Goal: Transaction & Acquisition: Download file/media

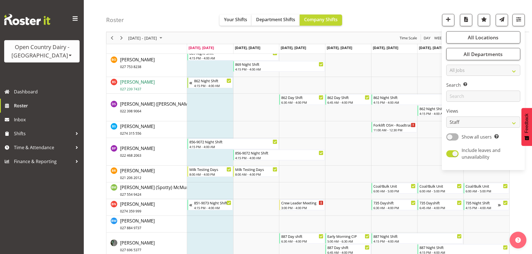
scroll to position [810, 0]
click at [41, 148] on span "Time & Attendance" at bounding box center [43, 148] width 59 height 8
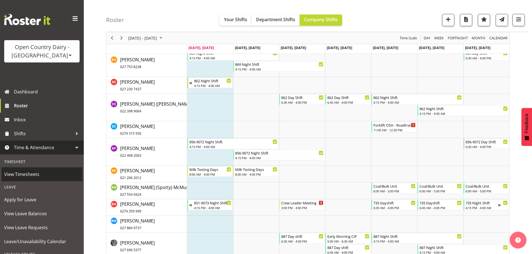
click at [32, 173] on span "View Timesheets" at bounding box center [41, 174] width 75 height 8
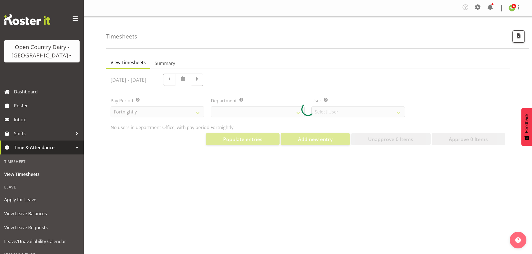
select select "699"
select select "8449"
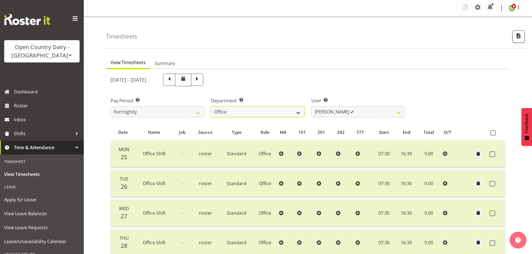
click at [272, 111] on select "734 735 736 737 738 739 851 852 853 854 855 856 858 861 862 865 868 869 870 873" at bounding box center [258, 111] width 94 height 11
select select "683"
click at [211, 106] on select "734 735 736 737 738 739 851 852 853 854 855 856 858 861 862 865 868 869 870 873" at bounding box center [258, 111] width 94 height 11
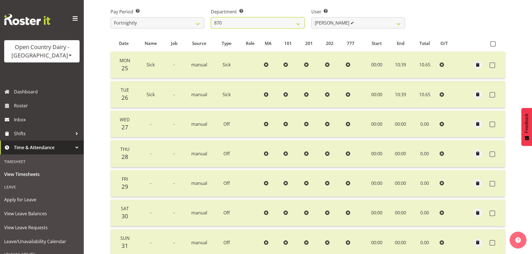
scroll to position [56, 0]
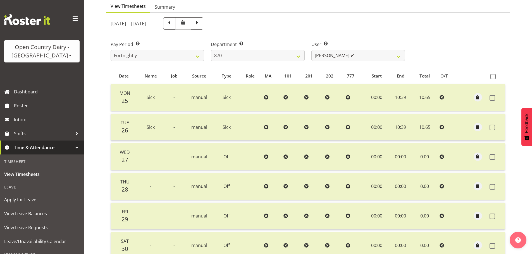
click at [98, 84] on div "Timesheets View Timesheets Summary August 25th - August 31st 2025 Pay Period Se…" at bounding box center [308, 147] width 448 height 374
click at [68, 54] on span at bounding box center [70, 55] width 4 height 4
click at [36, 73] on link "Open Country Dairy - [GEOGRAPHIC_DATA]" at bounding box center [58, 71] width 108 height 10
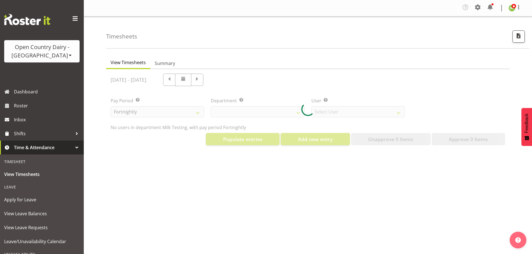
select select "733"
select select "7414"
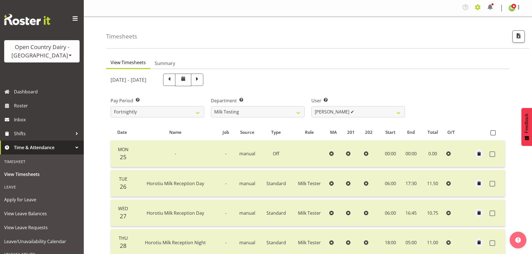
click at [481, 9] on span at bounding box center [477, 7] width 9 height 9
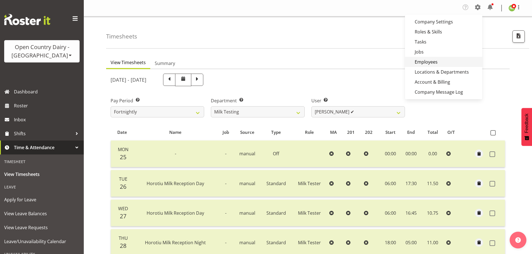
click at [430, 61] on link "Employees" at bounding box center [443, 62] width 77 height 10
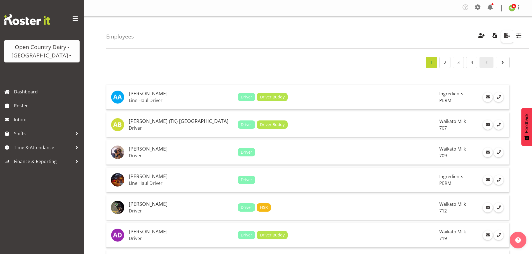
click at [506, 38] on span "button" at bounding box center [506, 35] width 7 height 7
click at [34, 147] on span "Time & Attendance" at bounding box center [43, 148] width 59 height 8
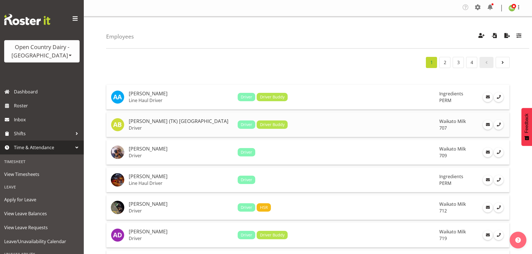
drag, startPoint x: 34, startPoint y: 147, endPoint x: 197, endPoint y: 125, distance: 164.5
click at [35, 147] on span "Time & Attendance" at bounding box center [43, 148] width 59 height 8
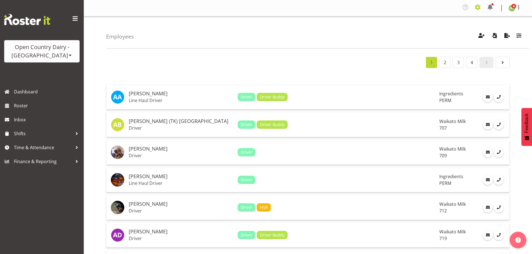
click at [476, 6] on span at bounding box center [477, 7] width 9 height 9
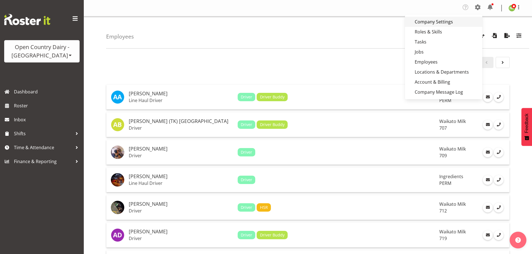
click at [437, 20] on link "Company Settings" at bounding box center [443, 22] width 77 height 10
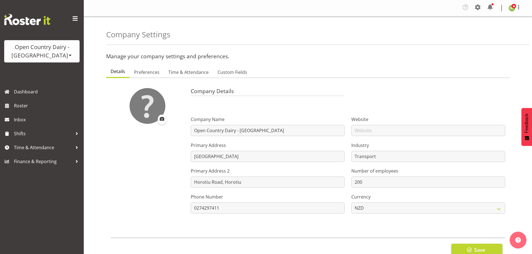
click at [197, 78] on section "Company Details Company Name Open Country Dairy - [GEOGRAPHIC_DATA] Primary Add…" at bounding box center [307, 172] width 403 height 188
click at [197, 73] on span "Time & Attendance" at bounding box center [188, 72] width 40 height 7
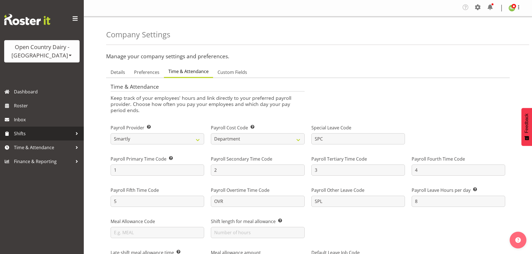
drag, startPoint x: 27, startPoint y: 138, endPoint x: 30, endPoint y: 140, distance: 4.4
click at [28, 138] on link "Shifts" at bounding box center [42, 134] width 84 height 14
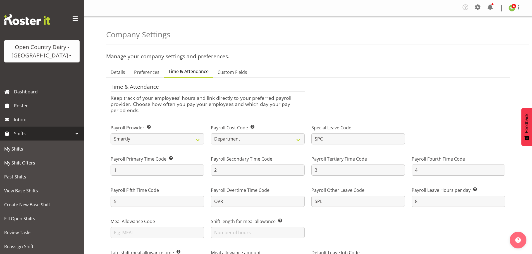
click at [29, 130] on span "Shifts" at bounding box center [43, 134] width 59 height 8
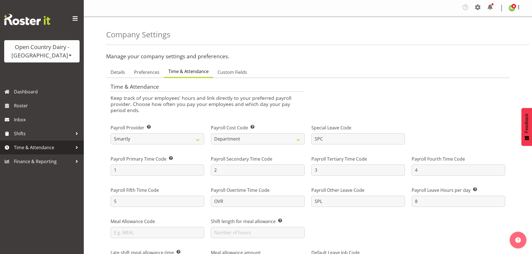
click at [29, 147] on span "Time & Attendance" at bounding box center [43, 148] width 59 height 8
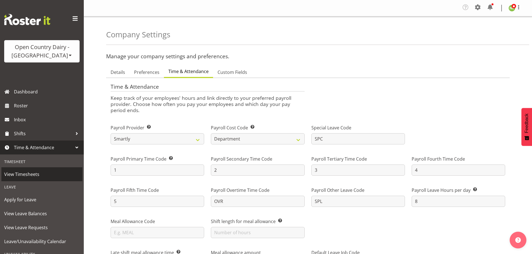
click at [27, 175] on span "View Timesheets" at bounding box center [41, 174] width 75 height 8
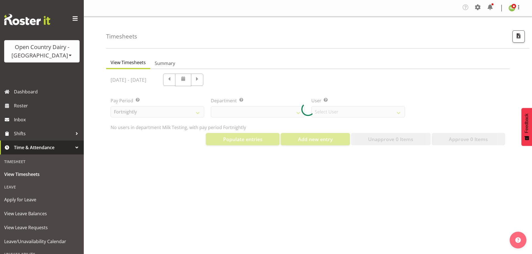
select select "733"
select select "7414"
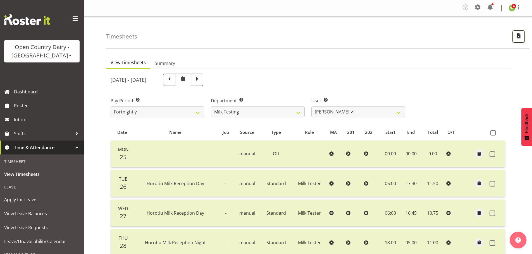
click at [520, 32] on span "button" at bounding box center [518, 35] width 7 height 7
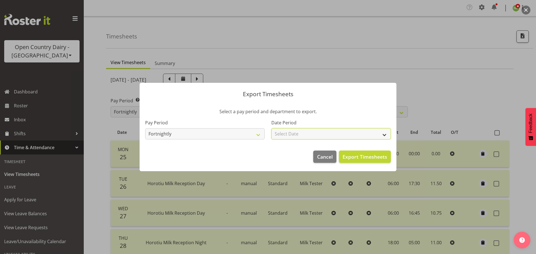
click at [305, 136] on select "Select Date Fortnight starting 01/09/2025 Fortnight starting 18/08/2025 Fortnig…" at bounding box center [331, 133] width 120 height 11
select select "2025-08-18"
click at [271, 128] on select "Select Date Fortnight starting 01/09/2025 Fortnight starting 18/08/2025 Fortnig…" at bounding box center [331, 133] width 120 height 11
click at [357, 155] on span "Export Timesheets" at bounding box center [365, 156] width 45 height 7
click at [322, 155] on span "Cancel" at bounding box center [325, 156] width 16 height 7
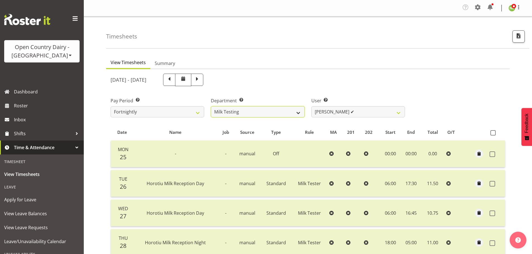
click at [277, 114] on select "701 702 703 704 705 706 707 708 709 710 711 712 713 714 715 716 717 718 719 720" at bounding box center [258, 111] width 94 height 11
click at [211, 106] on select "701 702 703 704 705 706 707 708 709 710 711 712 713 714 715 716 717 718 719 720" at bounding box center [258, 111] width 94 height 11
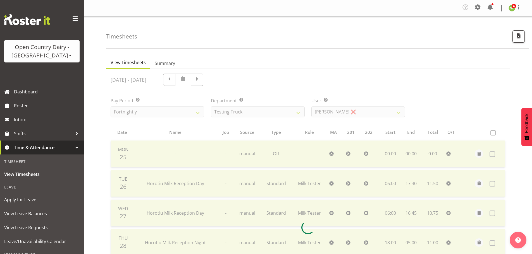
click at [251, 113] on div at bounding box center [307, 227] width 403 height 317
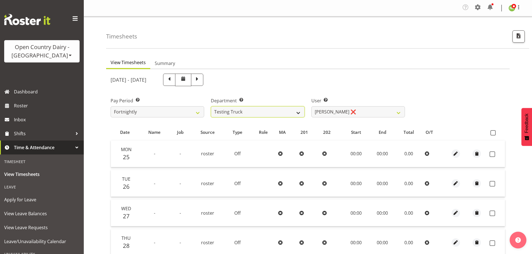
click at [250, 112] on select "701 702 703 704 705 706 707 708 709 710 711 712 713 714 715 716 717 718 719 720" at bounding box center [258, 111] width 94 height 11
select select "732"
click at [211, 106] on select "701 702 703 704 705 706 707 708 709 710 711 712 713 714 715 716 717 718 719 720" at bounding box center [258, 111] width 94 height 11
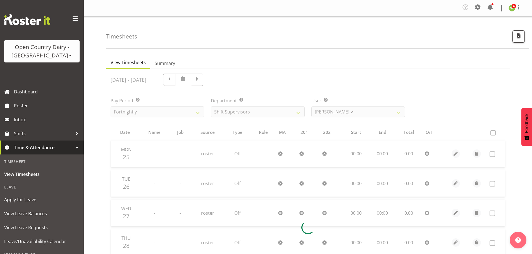
click at [335, 114] on div at bounding box center [307, 227] width 403 height 317
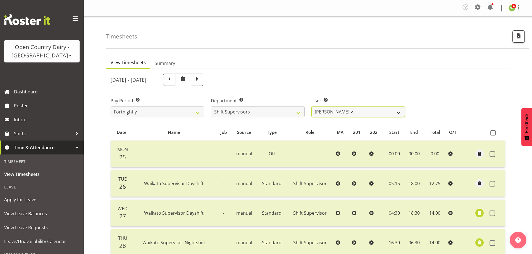
click at [335, 114] on select "Harald Aalderink ✔ Phillip Robb ✔ Teresa Perkinson ✔ Tom Clark ✔" at bounding box center [358, 111] width 94 height 11
select select "10299"
click at [311, 106] on select "Harald Aalderink ✔ Phillip Robb ✔ Teresa Perkinson ✔ Tom Clark ✔" at bounding box center [358, 111] width 94 height 11
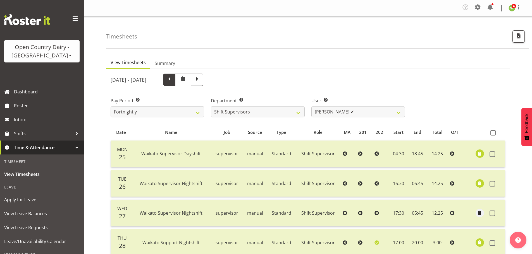
click at [175, 83] on span at bounding box center [169, 80] width 12 height 12
select select
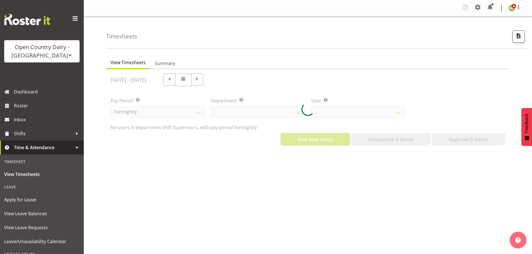
select select "732"
select select "10299"
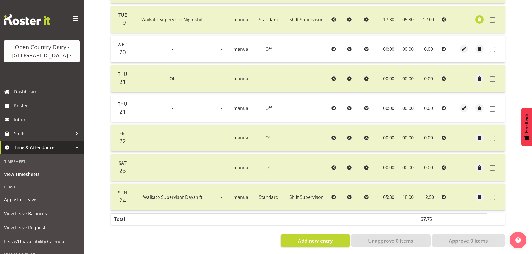
scroll to position [168, 0]
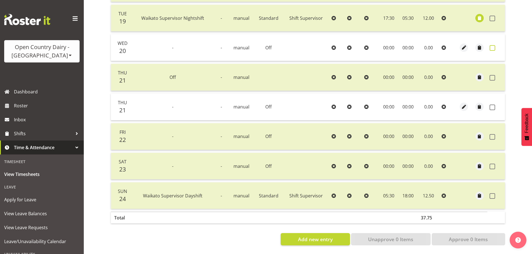
click at [492, 46] on span at bounding box center [492, 48] width 6 height 6
checkbox input "true"
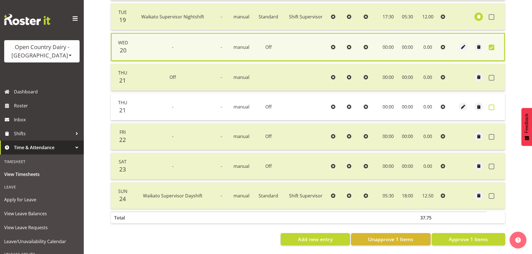
click at [491, 108] on span at bounding box center [492, 108] width 6 height 6
checkbox input "true"
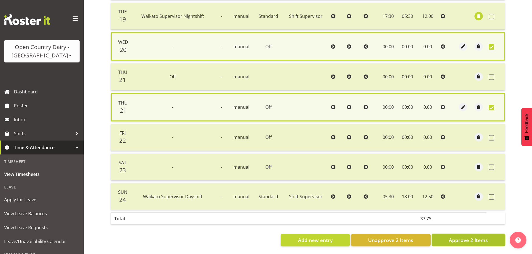
click at [463, 241] on span "Approve 2 Items" at bounding box center [468, 240] width 39 height 7
checkbox input "false"
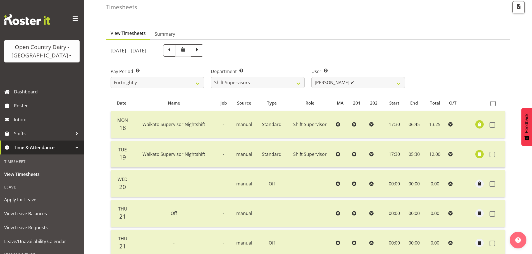
scroll to position [28, 0]
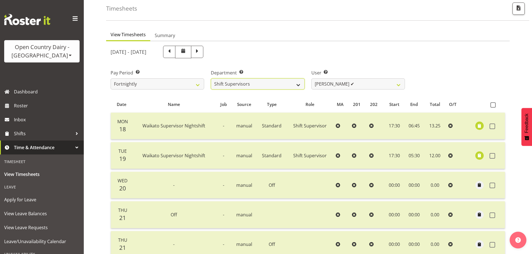
click at [253, 80] on select "701 702 703 704 705 706 707 708 709 710 711 712 713 714 715 716 717 718 719 720" at bounding box center [258, 83] width 94 height 11
select select "885"
click at [211, 78] on select "701 702 703 704 705 706 707 708 709 710 711 712 713 714 715 716 717 718 719 720" at bounding box center [258, 83] width 94 height 11
select select "7400"
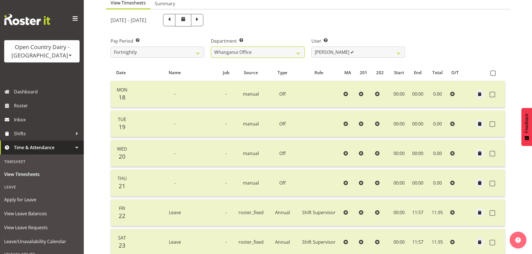
scroll to position [112, 0]
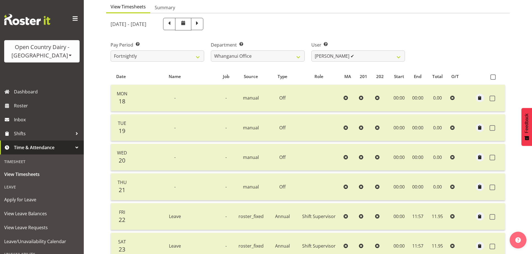
drag, startPoint x: 236, startPoint y: 24, endPoint x: 284, endPoint y: 39, distance: 50.1
click at [201, 24] on span at bounding box center [196, 23] width 7 height 7
select select
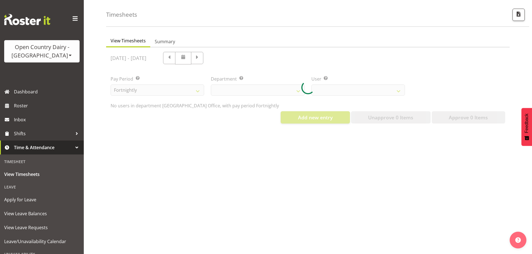
select select "885"
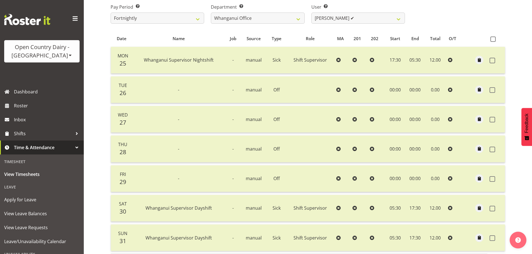
scroll to position [84, 0]
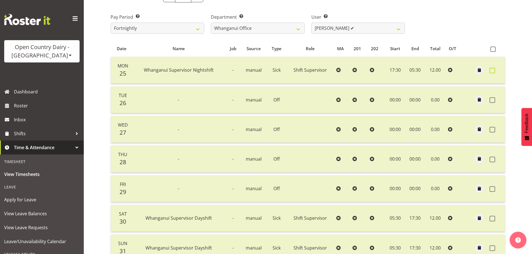
click at [491, 69] on span at bounding box center [492, 71] width 6 height 6
checkbox input "true"
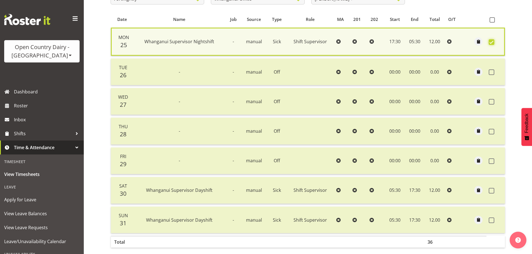
scroll to position [142, 0]
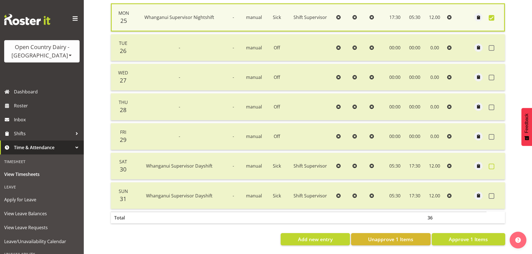
click at [492, 164] on span at bounding box center [492, 167] width 6 height 6
checkbox input "true"
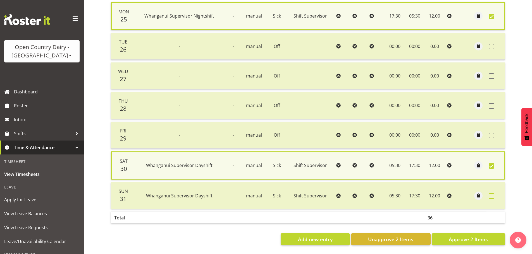
click at [492, 193] on span at bounding box center [492, 196] width 6 height 6
checkbox input "true"
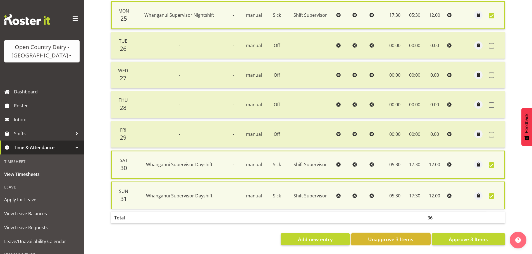
click at [412, 241] on button "Unapprove 3 Items" at bounding box center [391, 239] width 80 height 12
checkbox input "false"
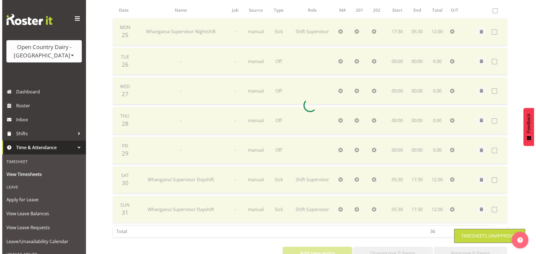
scroll to position [112, 0]
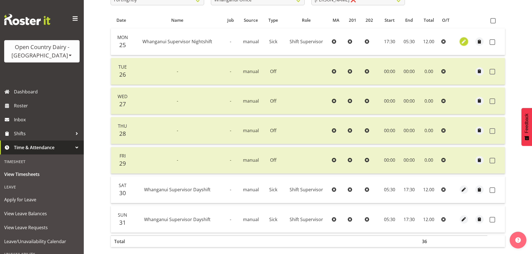
click at [464, 41] on span "button" at bounding box center [463, 42] width 6 height 6
select select "Sick"
select select "7"
select select "2025"
select select "17"
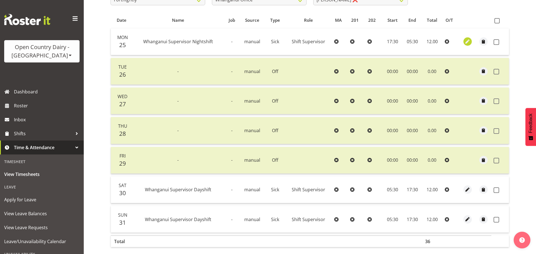
select select "30"
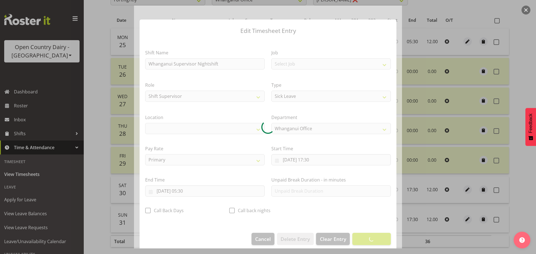
select select "1244"
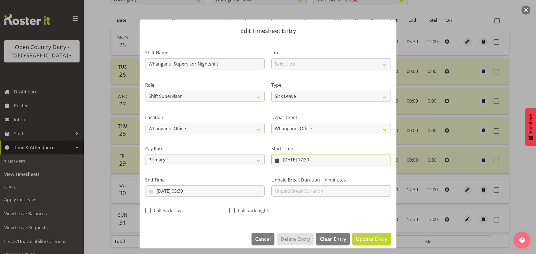
drag, startPoint x: 313, startPoint y: 160, endPoint x: 317, endPoint y: 160, distance: 4.5
click at [313, 159] on input "25/08/2025, 17:30" at bounding box center [331, 159] width 120 height 11
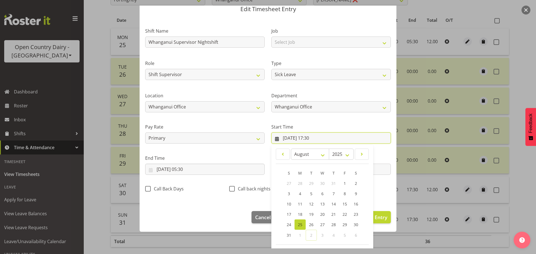
scroll to position [44, 0]
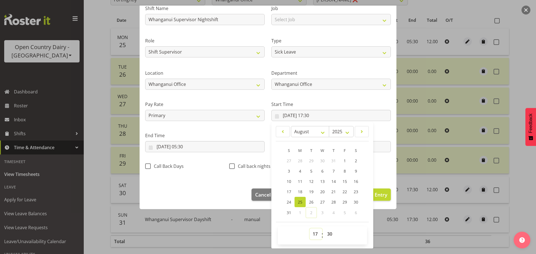
click at [313, 233] on select "00 01 02 03 04 05 06 07 08 09 10 11 12 13 14 15 16 17 18 19 20 21 22 23" at bounding box center [316, 234] width 13 height 11
select select "0"
click at [310, 229] on select "00 01 02 03 04 05 06 07 08 09 10 11 12 13 14 15 16 17 18 19 20 21 22 23" at bounding box center [316, 234] width 13 height 11
type input "25/08/2025, 00:30"
drag, startPoint x: 326, startPoint y: 236, endPoint x: 323, endPoint y: 230, distance: 6.1
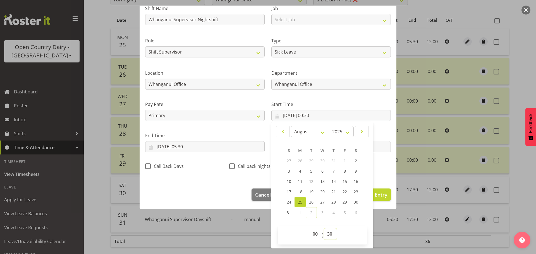
click at [326, 235] on select "00 01 02 03 04 05 06 07 08 09 10 11 12 13 14 15 16 17 18 19 20 21 22 23 24 25 2…" at bounding box center [330, 234] width 13 height 11
select select "0"
click at [324, 229] on select "00 01 02 03 04 05 06 07 08 09 10 11 12 13 14 15 16 17 18 19 20 21 22 23 24 25 2…" at bounding box center [330, 234] width 13 height 11
type input "25/08/2025, 00:00"
click at [192, 145] on input "26/08/2025, 05:30" at bounding box center [205, 146] width 120 height 11
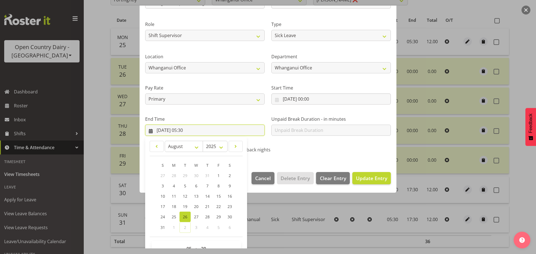
scroll to position [76, 0]
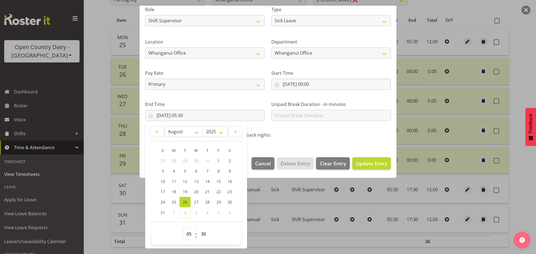
click at [186, 237] on select "00 01 02 03 04 05 06 07 08 09 10 11 12 13 14 15 16 17 18 19 20 21 22 23" at bounding box center [189, 234] width 13 height 11
select select "11"
click at [183, 229] on select "00 01 02 03 04 05 06 07 08 09 10 11 12 13 14 15 16 17 18 19 20 21 22 23" at bounding box center [189, 234] width 13 height 11
type input "26/08/2025, 11:30"
click at [204, 236] on select "00 01 02 03 04 05 06 07 08 09 10 11 12 13 14 15 16 17 18 19 20 21 22 23 24 25 2…" at bounding box center [204, 234] width 13 height 11
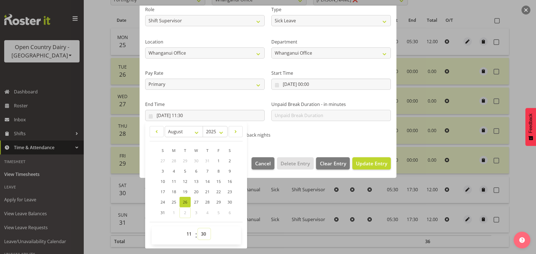
select select "57"
click at [198, 229] on select "00 01 02 03 04 05 06 07 08 09 10 11 12 13 14 15 16 17 18 19 20 21 22 23 24 25 2…" at bounding box center [204, 234] width 13 height 11
type input "26/08/2025, 11:57"
click at [369, 164] on span "Update Entry" at bounding box center [371, 163] width 31 height 7
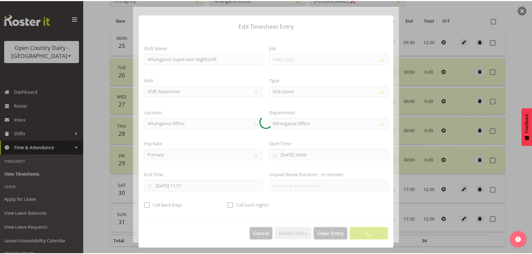
scroll to position [5, 0]
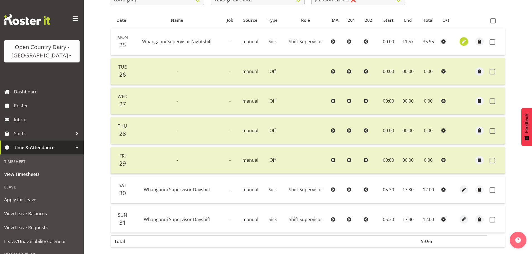
click at [465, 43] on span "button" at bounding box center [464, 42] width 6 height 6
select select "Sick"
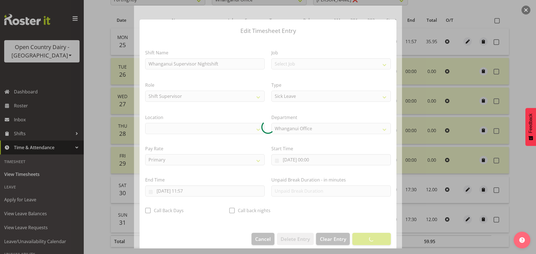
select select "1244"
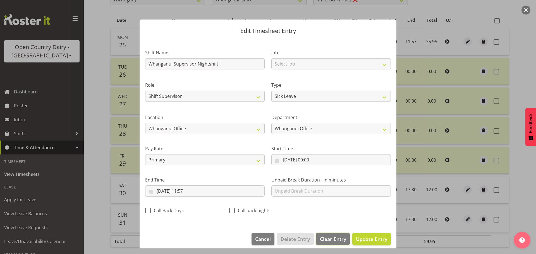
click at [323, 236] on span "Clear Entry" at bounding box center [333, 239] width 26 height 7
select select "Off"
type input "0"
select select
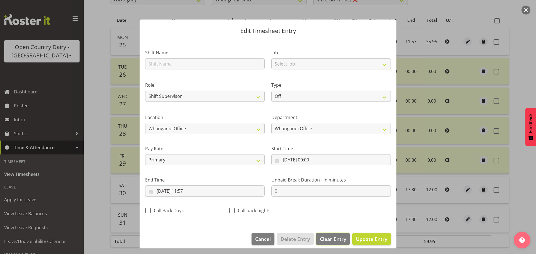
select select
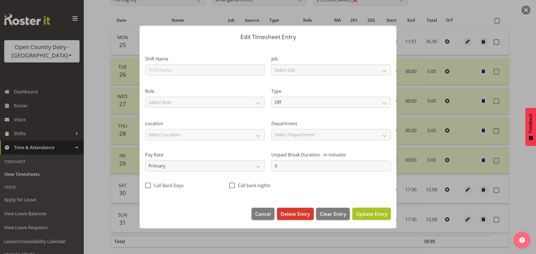
click at [375, 214] on span "Update Entry" at bounding box center [371, 214] width 31 height 7
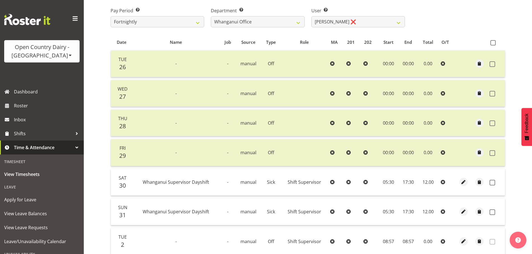
scroll to position [140, 0]
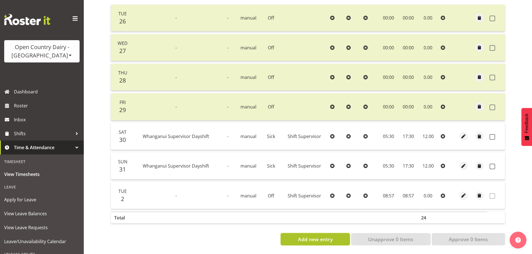
click at [314, 238] on span "Add new entry" at bounding box center [315, 239] width 35 height 7
select select
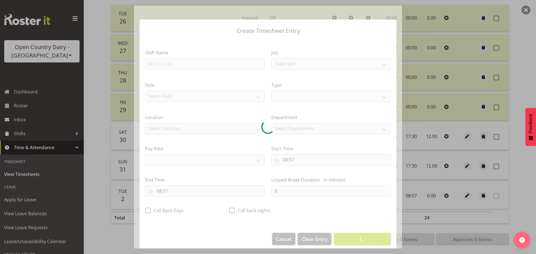
select select
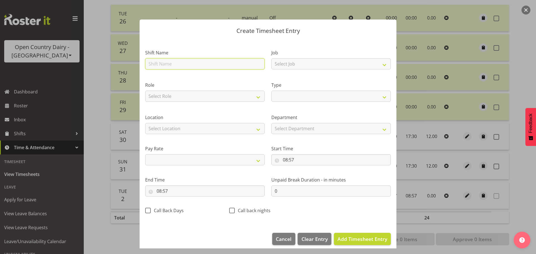
click at [187, 64] on input "text" at bounding box center [205, 63] width 120 height 11
type input "Sick"
select select
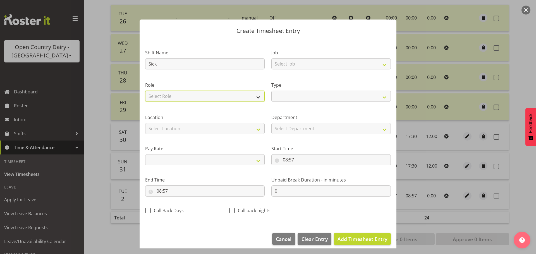
click at [176, 94] on select "Select Role Shift Supervisor" at bounding box center [205, 96] width 120 height 11
select select "1167"
click at [145, 91] on select "Select Role Shift Supervisor" at bounding box center [205, 96] width 120 height 11
select select
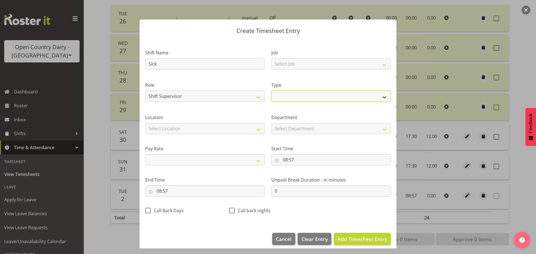
click at [308, 97] on select "Off Standard Public Holiday Public Holiday (Worked) Day In Lieu Annual Leave Si…" at bounding box center [331, 96] width 120 height 11
select select "Sick"
click at [271, 91] on select "Off Standard Public Holiday Public Holiday (Worked) Day In Lieu Annual Leave Si…" at bounding box center [331, 96] width 120 height 11
select select
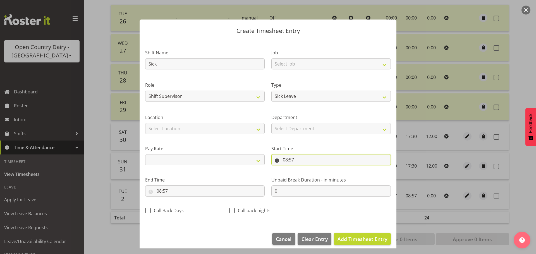
click at [289, 159] on input "08:57" at bounding box center [331, 159] width 120 height 11
click at [303, 171] on select "00 01 02 03 04 05 06 07 08 09 10 11 12 13 14 15 16 17 18 19 20 21 22 23" at bounding box center [309, 174] width 13 height 11
select select "0"
click at [303, 169] on select "00 01 02 03 04 05 06 07 08 09 10 11 12 13 14 15 16 17 18 19 20 21 22 23" at bounding box center [309, 174] width 13 height 11
select select
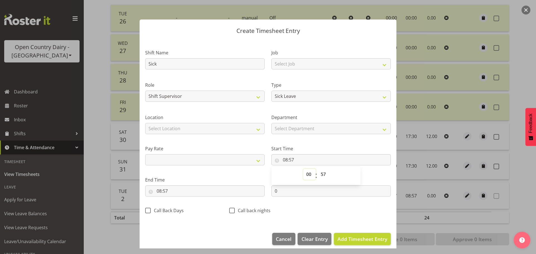
type input "00:57"
click at [324, 173] on select "00 01 02 03 04 05 06 07 08 09 10 11 12 13 14 15 16 17 18 19 20 21 22 23 24 25 2…" at bounding box center [324, 174] width 13 height 11
click at [324, 171] on select "00 01 02 03 04 05 06 07 08 09 10 11 12 13 14 15 16 17 18 19 20 21 22 23 24 25 2…" at bounding box center [324, 174] width 13 height 11
select select "0"
click at [318, 169] on select "00 01 02 03 04 05 06 07 08 09 10 11 12 13 14 15 16 17 18 19 20 21 22 23 24 25 2…" at bounding box center [324, 174] width 13 height 11
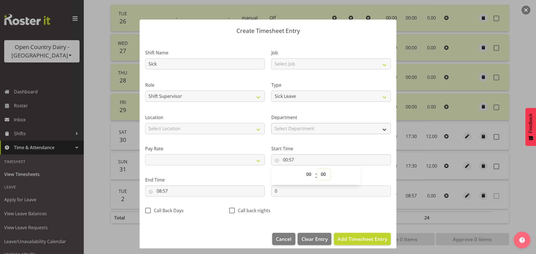
select select
type input "00:00"
click at [161, 188] on input "08:57" at bounding box center [205, 191] width 120 height 11
click at [185, 206] on select "00 01 02 03 04 05 06 07 08 09 10 11 12 13 14 15 16 17 18 19 20 21 22 23" at bounding box center [183, 205] width 13 height 11
select select "11"
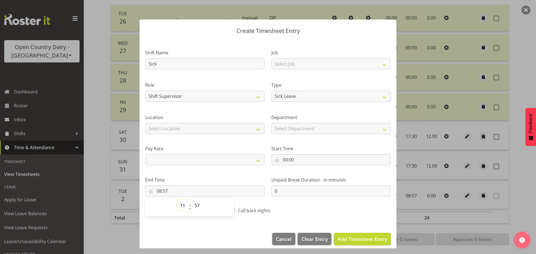
click at [177, 200] on select "00 01 02 03 04 05 06 07 08 09 10 11 12 13 14 15 16 17 18 19 20 21 22 23" at bounding box center [183, 205] width 13 height 11
select select
type input "11:57"
click at [354, 236] on span "Add Timesheet Entry" at bounding box center [363, 239] width 50 height 7
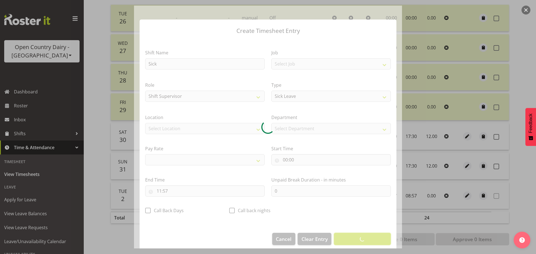
select select
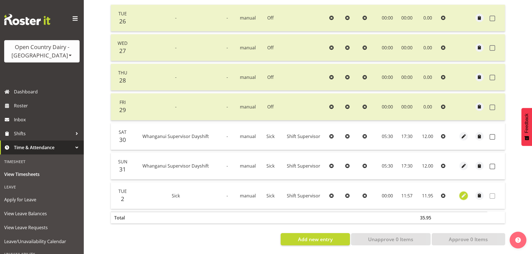
click at [462, 193] on span "button" at bounding box center [463, 196] width 6 height 6
select select "Sick"
select select "8"
select select "2025"
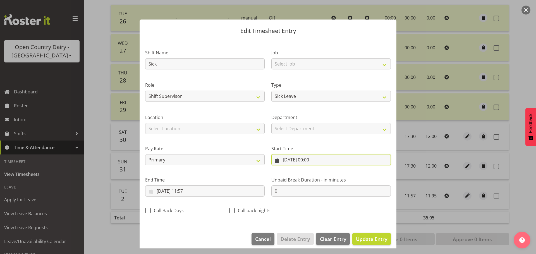
click at [288, 159] on input "02/09/2025, 00:00" at bounding box center [331, 159] width 120 height 11
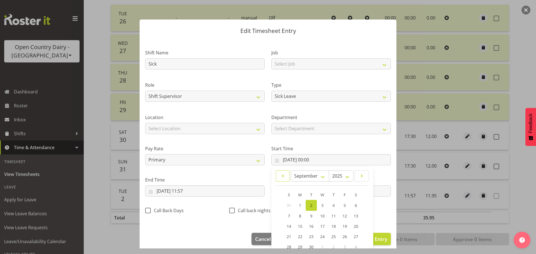
click at [279, 173] on span at bounding box center [282, 176] width 7 height 7
select select "7"
click at [298, 245] on span "25" at bounding box center [300, 246] width 4 height 5
type input "25/08/2025, 00:00"
click at [225, 237] on footer "Cancel Delete Entry Clear Entry Update Entry" at bounding box center [268, 241] width 257 height 26
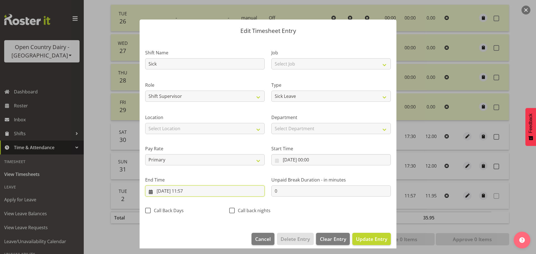
click at [162, 192] on input "02/09/2025, 11:57" at bounding box center [205, 191] width 120 height 11
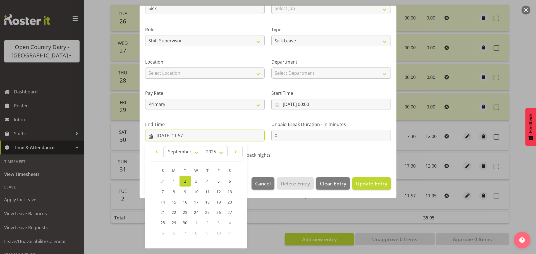
scroll to position [56, 0]
click at [155, 151] on span at bounding box center [156, 151] width 7 height 7
select select "7"
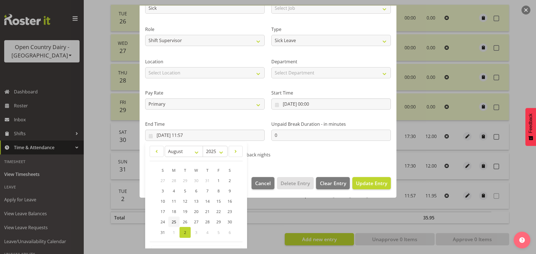
click at [174, 221] on span "25" at bounding box center [174, 221] width 4 height 5
type input "25/08/2025, 11:57"
click at [369, 186] on span "Update Entry" at bounding box center [371, 183] width 31 height 7
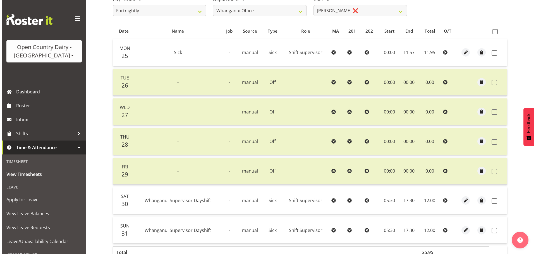
scroll to position [140, 0]
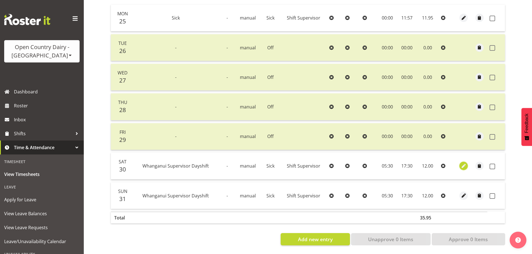
click at [461, 163] on span "button" at bounding box center [463, 166] width 6 height 6
select select "Sick"
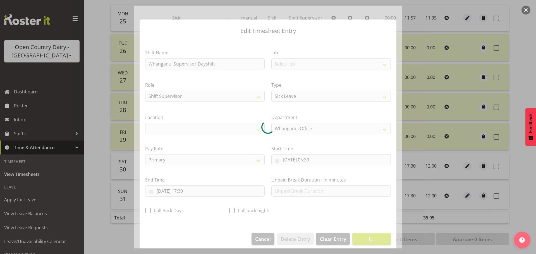
select select "1244"
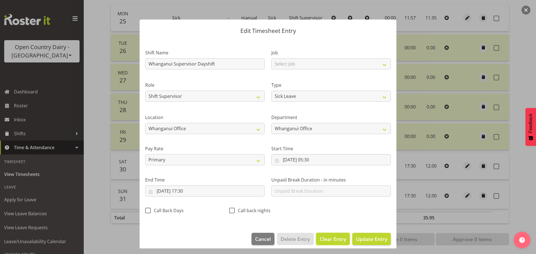
click at [330, 239] on span "Clear Entry" at bounding box center [333, 239] width 26 height 7
select select "Off"
type input "0"
select select
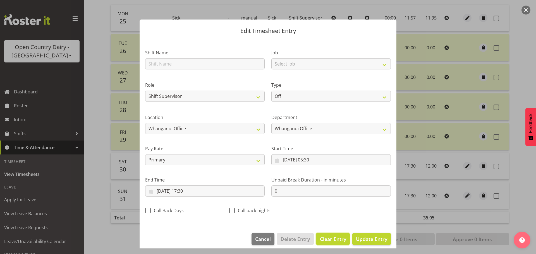
select select
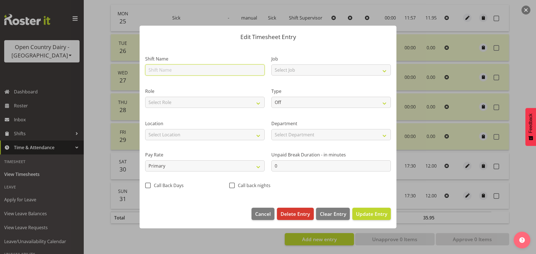
click at [197, 72] on input "text" at bounding box center [205, 69] width 120 height 11
type input "Sick"
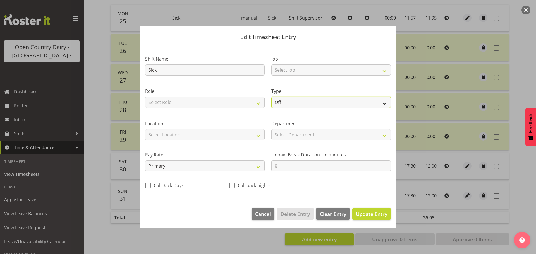
click at [285, 103] on select "Off Standard Public Holiday Public Holiday (Worked) Day In Lieu Annual Leave Si…" at bounding box center [331, 102] width 120 height 11
select select "Sick"
click at [271, 97] on select "Off Standard Public Holiday Public Holiday (Worked) Day In Lieu Annual Leave Si…" at bounding box center [331, 102] width 120 height 11
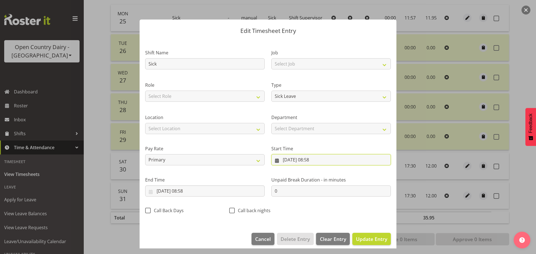
click at [275, 161] on input "02/09/2025, 08:58" at bounding box center [331, 159] width 120 height 11
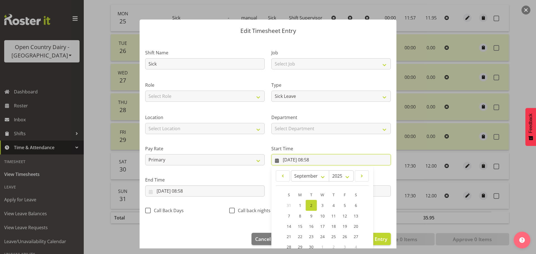
click at [287, 161] on input "02/09/2025, 08:58" at bounding box center [331, 159] width 120 height 11
drag, startPoint x: 282, startPoint y: 174, endPoint x: 290, endPoint y: 179, distance: 9.0
click at [282, 174] on span at bounding box center [282, 176] width 7 height 7
select select "7"
click at [355, 245] on span "30" at bounding box center [356, 246] width 4 height 5
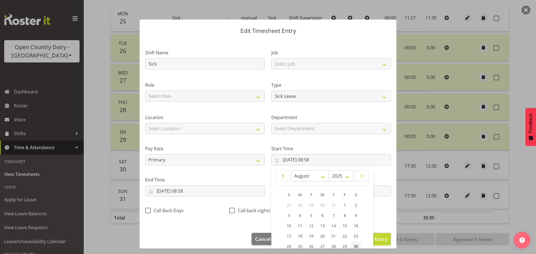
type input "30/08/2025, 08:58"
click at [313, 159] on input "30/08/2025, 08:58" at bounding box center [331, 159] width 120 height 11
click at [316, 159] on input "30/08/2025, 08:58" at bounding box center [331, 159] width 120 height 11
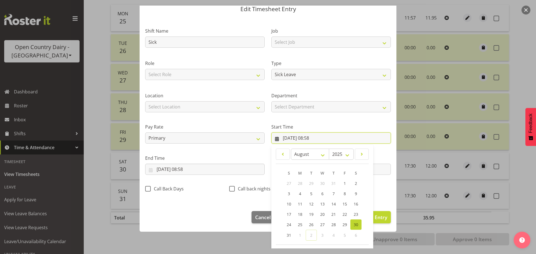
scroll to position [44, 0]
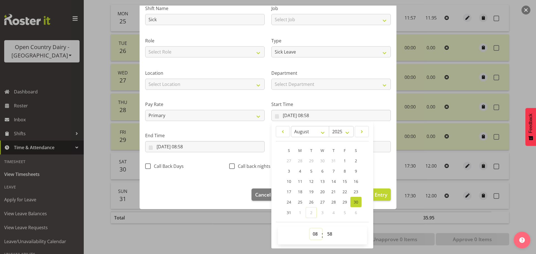
drag, startPoint x: 315, startPoint y: 234, endPoint x: 314, endPoint y: 230, distance: 4.3
click at [315, 234] on select "00 01 02 03 04 05 06 07 08 09 10 11 12 13 14 15 16 17 18 19 20 21 22 23" at bounding box center [316, 234] width 13 height 11
select select "0"
click at [310, 229] on select "00 01 02 03 04 05 06 07 08 09 10 11 12 13 14 15 16 17 18 19 20 21 22 23" at bounding box center [316, 234] width 13 height 11
type input "30/08/2025, 00:58"
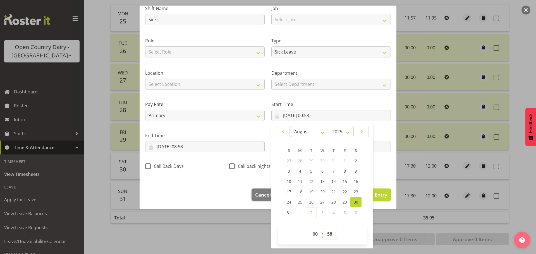
click at [330, 230] on select "00 01 02 03 04 05 06 07 08 09 10 11 12 13 14 15 16 17 18 19 20 21 22 23 24 25 2…" at bounding box center [330, 234] width 13 height 11
select select "0"
click at [324, 229] on select "00 01 02 03 04 05 06 07 08 09 10 11 12 13 14 15 16 17 18 19 20 21 22 23 24 25 2…" at bounding box center [330, 234] width 13 height 11
type input "30/08/2025, 00:00"
drag, startPoint x: 207, startPoint y: 168, endPoint x: 181, endPoint y: 154, distance: 29.2
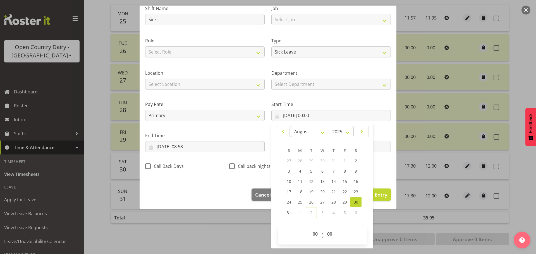
click at [206, 167] on div "Call Back Days" at bounding box center [183, 167] width 77 height 7
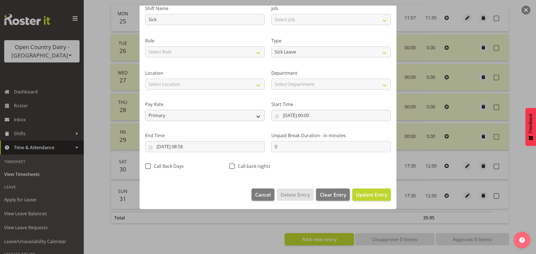
scroll to position [5, 0]
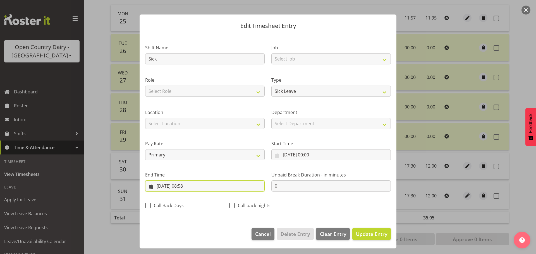
click at [163, 183] on input "02/09/2025, 08:58" at bounding box center [205, 186] width 120 height 11
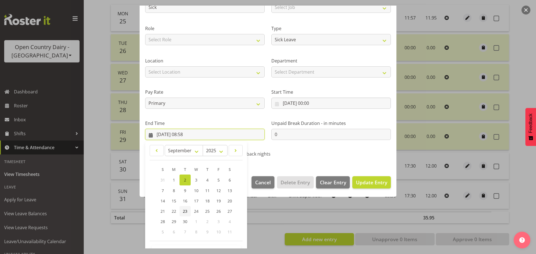
scroll to position [61, 0]
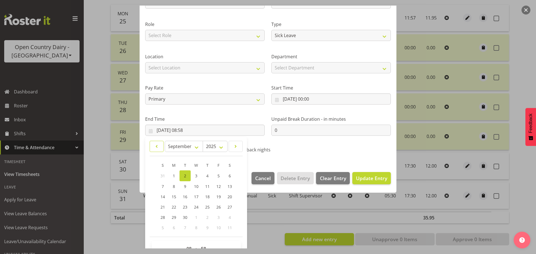
click at [156, 145] on span at bounding box center [156, 146] width 7 height 7
select select "7"
click at [231, 216] on span "30" at bounding box center [230, 216] width 4 height 5
type input "30/08/2025, 08:58"
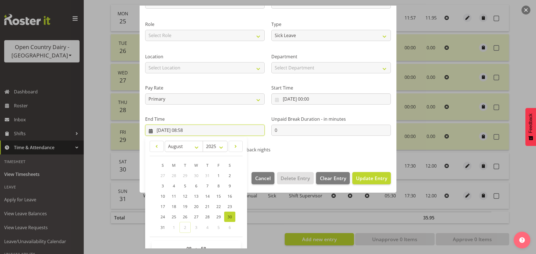
click at [191, 130] on input "30/08/2025, 08:58" at bounding box center [205, 130] width 120 height 11
click at [187, 246] on select "00 01 02 03 04 05 06 07 08 09 10 11 12 13 14 15 16 17 18 19 20 21 22 23" at bounding box center [189, 248] width 13 height 11
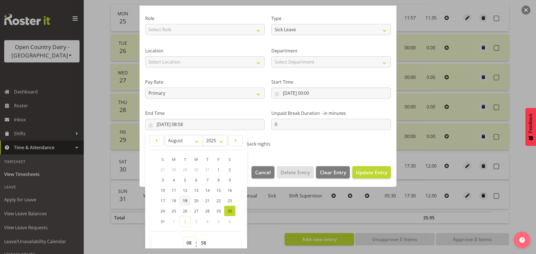
select select "11"
click at [183, 238] on select "00 01 02 03 04 05 06 07 08 09 10 11 12 13 14 15 16 17 18 19 20 21 22 23" at bounding box center [189, 243] width 13 height 11
type input "30/08/2025, 11:58"
click at [207, 242] on select "00 01 02 03 04 05 06 07 08 09 10 11 12 13 14 15 16 17 18 19 20 21 22 23 24 25 2…" at bounding box center [204, 243] width 13 height 11
select select "57"
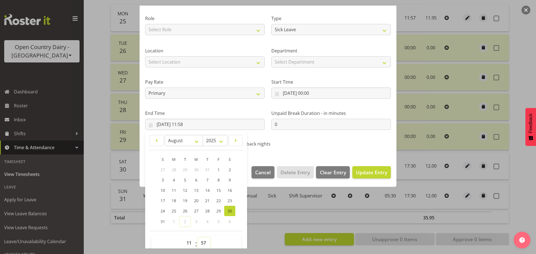
click at [198, 238] on select "00 01 02 03 04 05 06 07 08 09 10 11 12 13 14 15 16 17 18 19 20 21 22 23 24 25 2…" at bounding box center [204, 243] width 13 height 11
type input "30/08/2025, 11:57"
click at [363, 172] on span "Update Entry" at bounding box center [371, 172] width 31 height 7
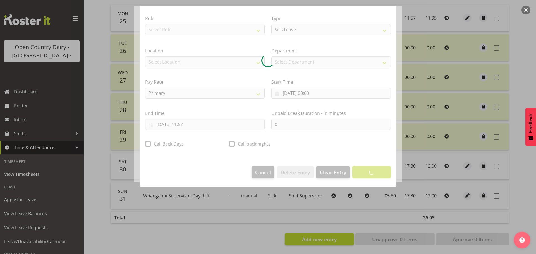
scroll to position [5, 0]
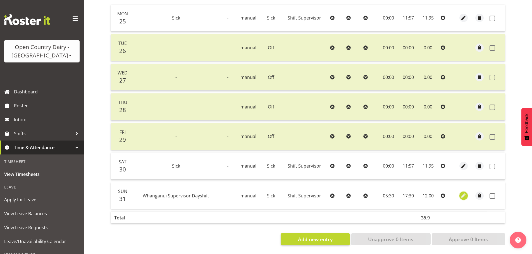
click at [464, 193] on span "button" at bounding box center [463, 196] width 6 height 6
select select "Sick"
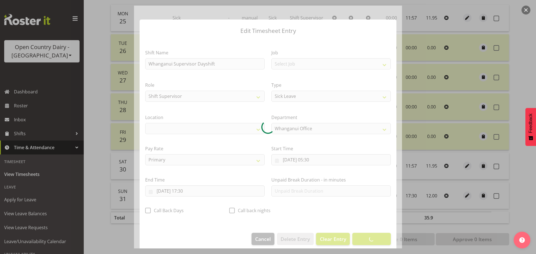
select select "1244"
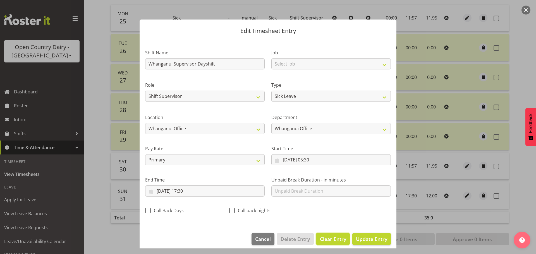
click at [332, 239] on span "Clear Entry" at bounding box center [333, 239] width 26 height 7
select select "Off"
type input "0"
select select
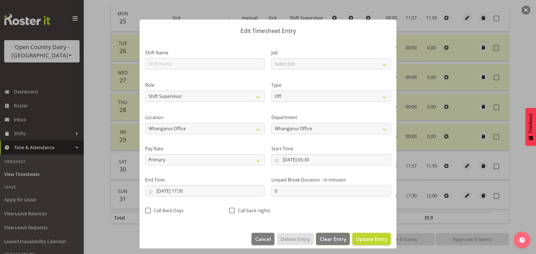
select select
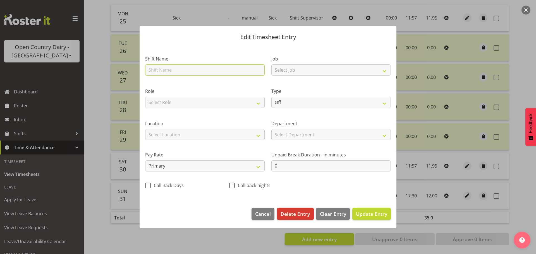
click at [171, 71] on input "text" at bounding box center [205, 69] width 120 height 11
type input "Sick"
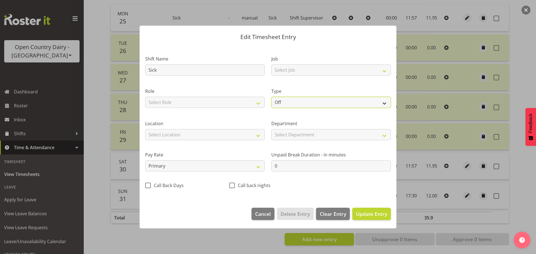
click at [278, 101] on select "Off Standard Public Holiday Public Holiday (Worked) Day In Lieu Annual Leave Si…" at bounding box center [331, 102] width 120 height 11
select select "Sick"
click at [271, 97] on select "Off Standard Public Holiday Public Holiday (Worked) Day In Lieu Annual Leave Si…" at bounding box center [331, 102] width 120 height 11
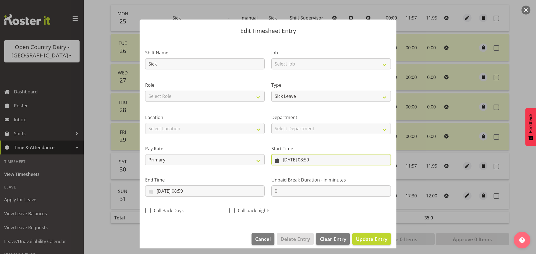
click at [289, 159] on input "02/09/2025, 08:59" at bounding box center [331, 159] width 120 height 11
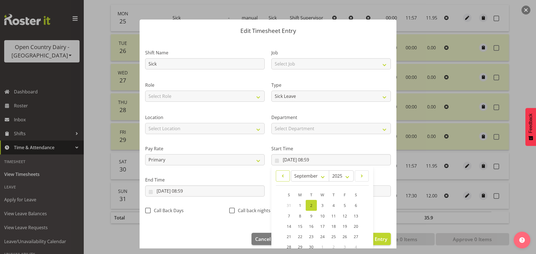
click at [281, 175] on span at bounding box center [282, 176] width 7 height 7
select select "7"
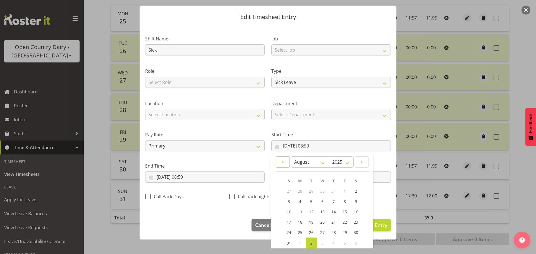
scroll to position [28, 0]
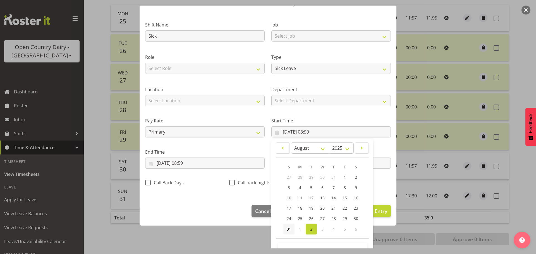
click at [288, 227] on span "31" at bounding box center [289, 229] width 4 height 5
type input "31/08/2025, 08:59"
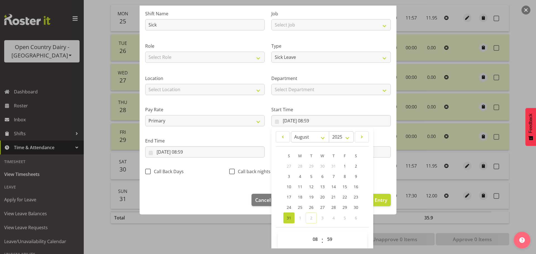
scroll to position [44, 0]
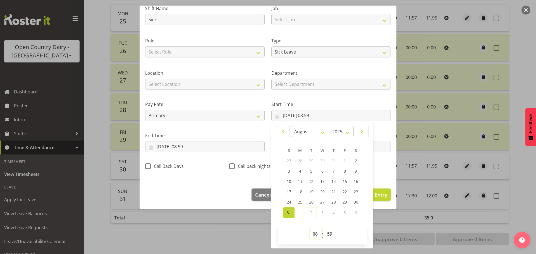
click at [314, 235] on select "00 01 02 03 04 05 06 07 08 09 10 11 12 13 14 15 16 17 18 19 20 21 22 23" at bounding box center [316, 234] width 13 height 11
select select "0"
click at [310, 229] on select "00 01 02 03 04 05 06 07 08 09 10 11 12 13 14 15 16 17 18 19 20 21 22 23" at bounding box center [316, 234] width 13 height 11
type input "31/08/2025, 00:59"
drag, startPoint x: 329, startPoint y: 235, endPoint x: 329, endPoint y: 231, distance: 3.9
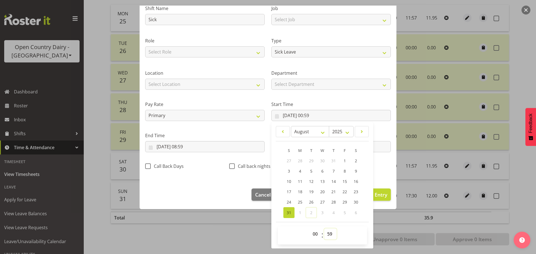
click at [329, 235] on select "00 01 02 03 04 05 06 07 08 09 10 11 12 13 14 15 16 17 18 19 20 21 22 23 24 25 2…" at bounding box center [330, 234] width 13 height 11
select select "0"
click at [324, 229] on select "00 01 02 03 04 05 06 07 08 09 10 11 12 13 14 15 16 17 18 19 20 21 22 23 24 25 2…" at bounding box center [330, 234] width 13 height 11
type input "31/08/2025, 00:00"
click at [211, 131] on div "End Time 02/09/2025, 08:59 January February March April May June July August Se…" at bounding box center [205, 140] width 126 height 31
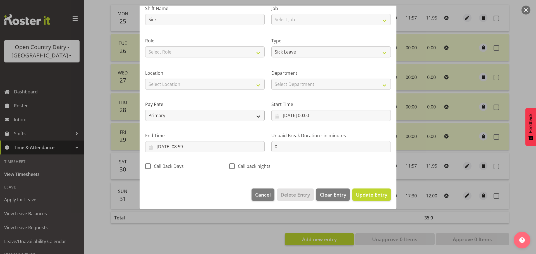
scroll to position [5, 0]
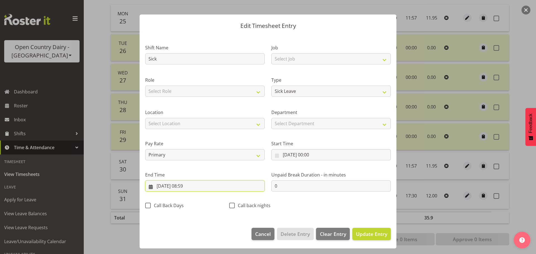
click at [164, 185] on input "02/09/2025, 08:59" at bounding box center [205, 186] width 120 height 11
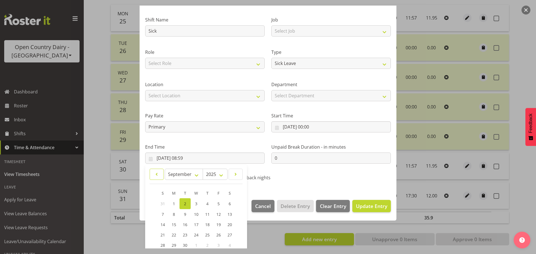
click at [160, 176] on link at bounding box center [157, 174] width 14 height 11
select select "7"
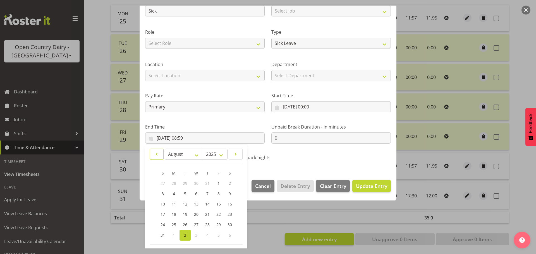
scroll to position [76, 0]
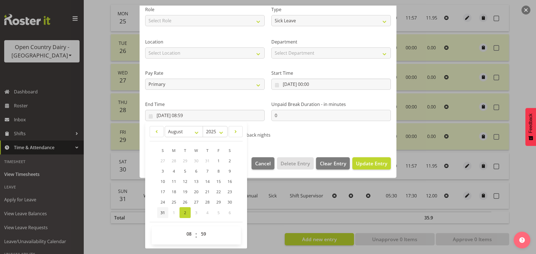
click at [164, 211] on span "31" at bounding box center [163, 212] width 4 height 5
type input "31/08/2025, 08:59"
click at [189, 116] on input "31/08/2025, 08:59" at bounding box center [205, 115] width 120 height 11
click at [190, 233] on select "00 01 02 03 04 05 06 07 08 09 10 11 12 13 14 15 16 17 18 19 20 21 22 23" at bounding box center [189, 234] width 13 height 11
select select "11"
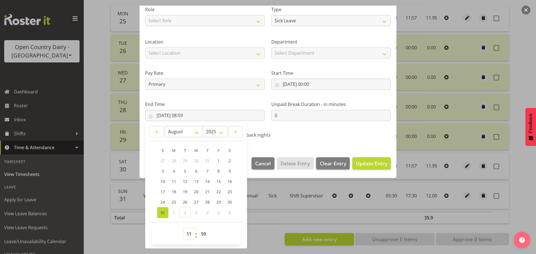
click at [183, 229] on select "00 01 02 03 04 05 06 07 08 09 10 11 12 13 14 15 16 17 18 19 20 21 22 23" at bounding box center [189, 234] width 13 height 11
type input "31/08/2025, 11:59"
click at [204, 230] on select "00 01 02 03 04 05 06 07 08 09 10 11 12 13 14 15 16 17 18 19 20 21 22 23 24 25 2…" at bounding box center [204, 234] width 13 height 11
select select "57"
click at [198, 229] on select "00 01 02 03 04 05 06 07 08 09 10 11 12 13 14 15 16 17 18 19 20 21 22 23 24 25 2…" at bounding box center [204, 234] width 13 height 11
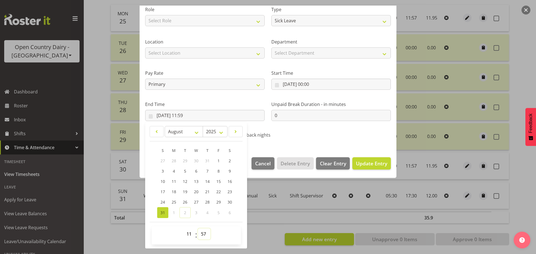
type input "31/08/2025, 11:57"
click at [367, 164] on span "Update Entry" at bounding box center [371, 163] width 31 height 7
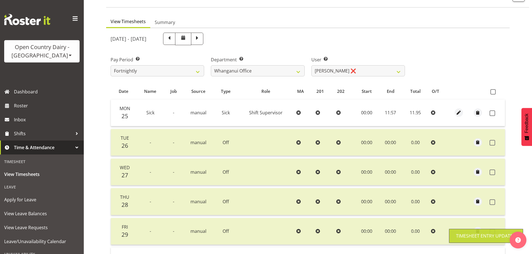
scroll to position [28, 0]
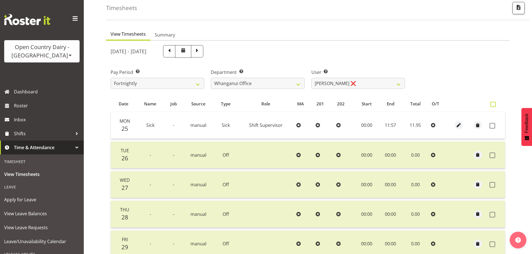
drag, startPoint x: 492, startPoint y: 103, endPoint x: 490, endPoint y: 135, distance: 32.2
click at [492, 104] on span at bounding box center [492, 104] width 5 height 5
click at [492, 104] on input "checkbox" at bounding box center [492, 105] width 4 height 4
checkbox input "true"
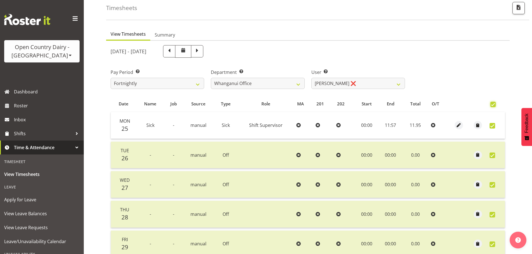
checkbox input "true"
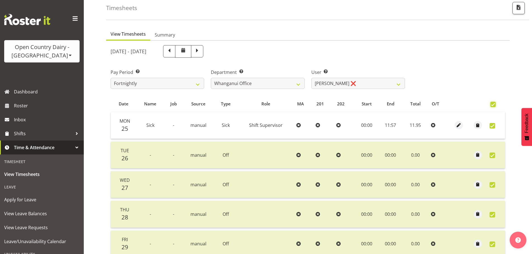
checkbox input "true"
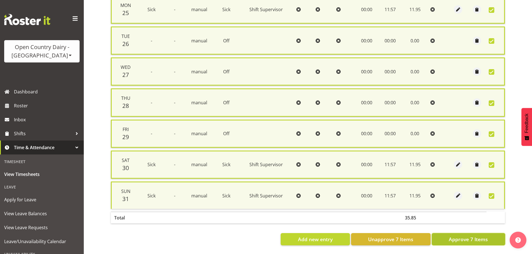
click at [472, 236] on span "Approve 7 Items" at bounding box center [468, 239] width 39 height 7
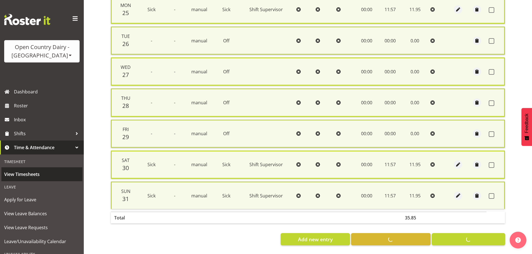
checkbox input "false"
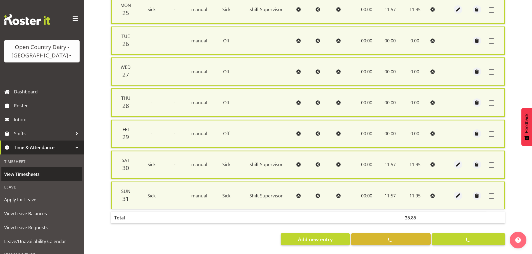
checkbox input "false"
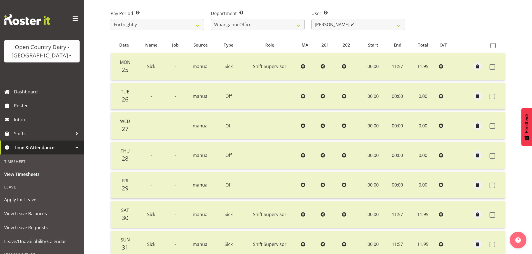
scroll to position [56, 0]
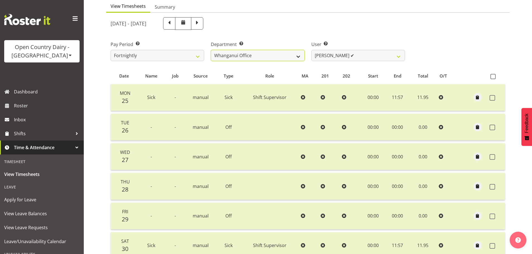
click at [231, 56] on select "701 702 703 704 705 706 707 708 709 710 711 712 713 714 715 716 717 718 719 720" at bounding box center [258, 55] width 94 height 11
select select "717"
click at [211, 50] on select "701 702 703 704 705 706 707 708 709 710 711 712 713 714 715 716 717 718 719 720" at bounding box center [258, 55] width 94 height 11
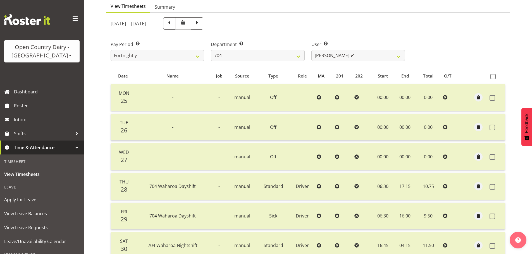
click at [330, 58] on div "August 25th - August 31st 2025 Pay Period Select which pay period you would lik…" at bounding box center [308, 169] width 395 height 311
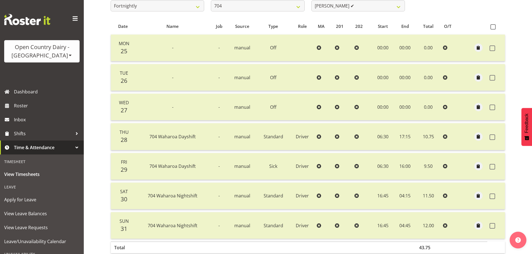
scroll to position [112, 0]
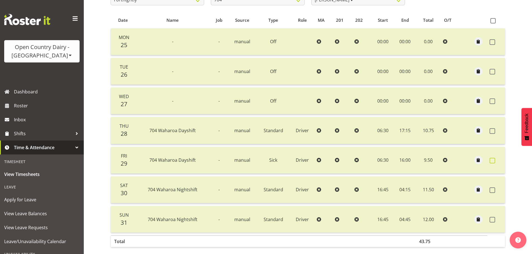
click at [495, 160] on span at bounding box center [492, 161] width 6 height 6
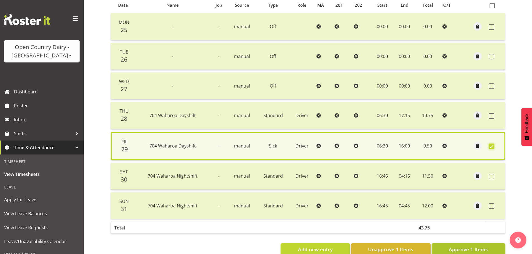
scroll to position [142, 0]
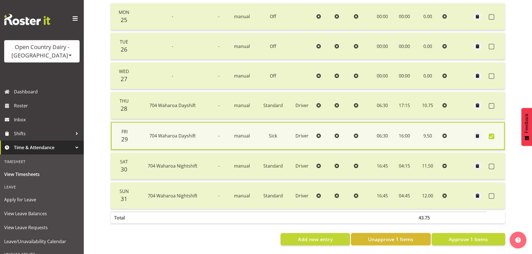
drag, startPoint x: 397, startPoint y: 237, endPoint x: 400, endPoint y: 234, distance: 4.2
click at [398, 237] on span "Unapprove 1 Items" at bounding box center [390, 239] width 45 height 7
checkbox input "false"
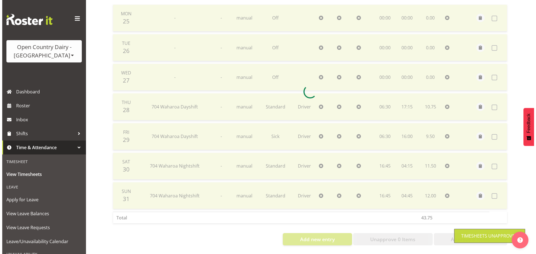
scroll to position [140, 0]
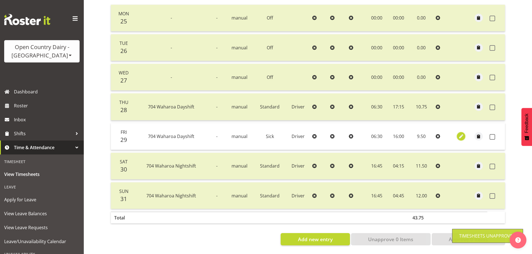
click at [459, 133] on span "button" at bounding box center [461, 136] width 6 height 6
select select "Sick"
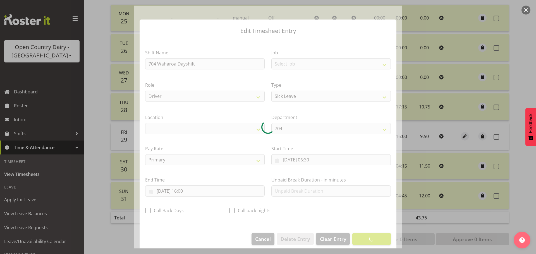
select select "1054"
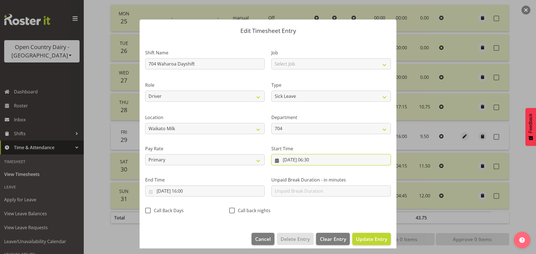
click at [313, 159] on input "29/08/2025, 06:30" at bounding box center [331, 159] width 120 height 11
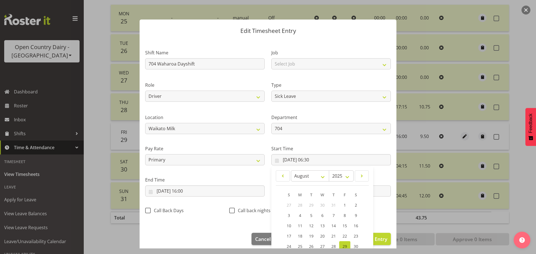
click at [257, 172] on div "End Time 29/08/2025, 16:00 January February March April May June July August Se…" at bounding box center [205, 184] width 126 height 31
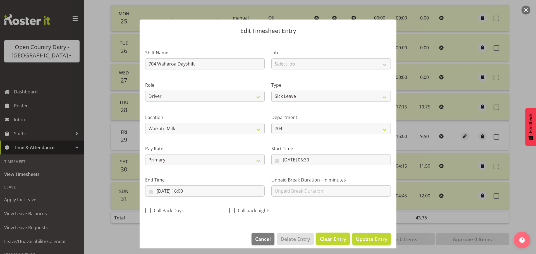
click at [338, 241] on span "Clear Entry" at bounding box center [333, 239] width 26 height 7
select select "Off"
type input "0"
select select
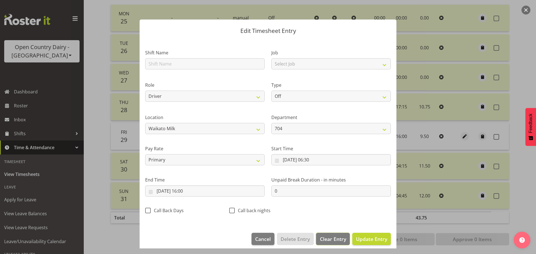
select select
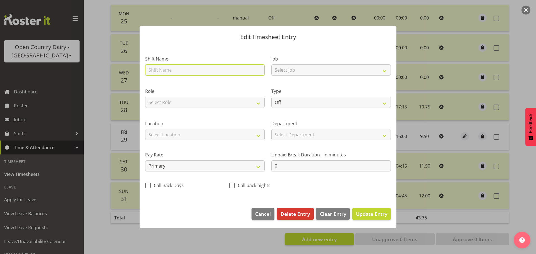
click at [173, 71] on input "text" at bounding box center [205, 69] width 120 height 11
type input "Sick"
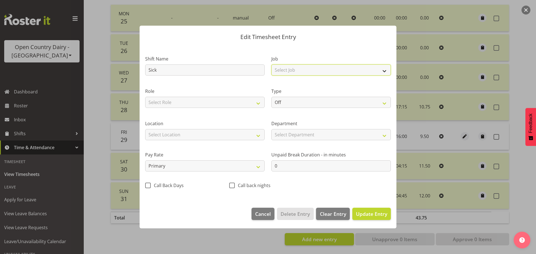
click at [299, 67] on select "Select Job Driver Driver supervisor Support" at bounding box center [331, 69] width 120 height 11
click at [299, 66] on select "Select Job Driver Driver supervisor Support" at bounding box center [331, 69] width 120 height 11
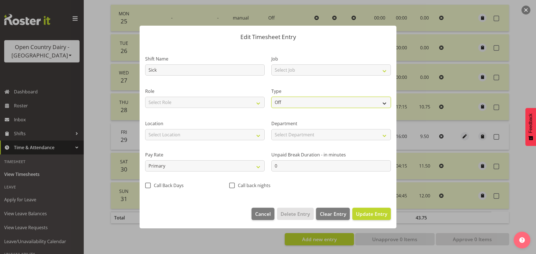
click at [293, 101] on select "Off Standard Public Holiday Public Holiday (Worked) Day In Lieu Annual Leave Si…" at bounding box center [331, 102] width 120 height 11
select select "Sick"
click at [271, 97] on select "Off Standard Public Holiday Public Holiday (Worked) Day In Lieu Annual Leave Si…" at bounding box center [331, 102] width 120 height 11
select select "8"
select select "2025"
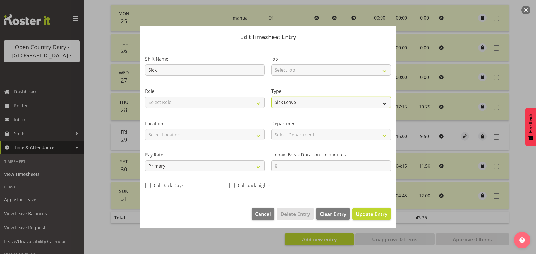
select select "9"
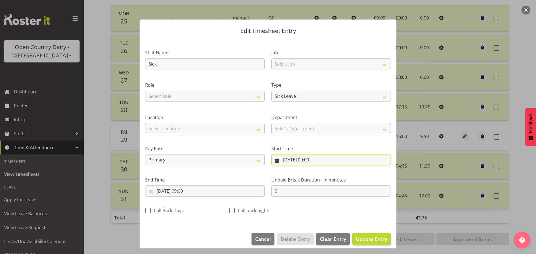
click at [288, 160] on input "02/09/2025, 09:00" at bounding box center [331, 159] width 120 height 11
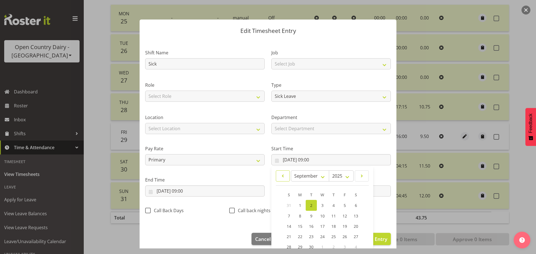
drag, startPoint x: 281, startPoint y: 177, endPoint x: 292, endPoint y: 200, distance: 25.9
click at [281, 176] on span at bounding box center [282, 176] width 7 height 7
select select "7"
click at [343, 244] on span "29" at bounding box center [345, 246] width 4 height 5
type input "29/08/2025, 09:00"
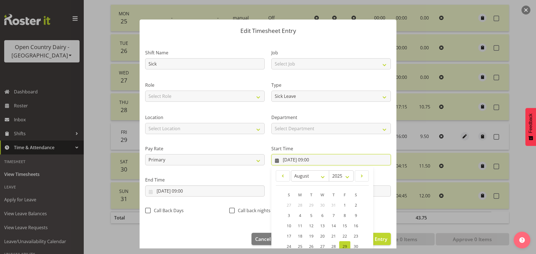
click at [317, 158] on input "29/08/2025, 09:00" at bounding box center [331, 159] width 120 height 11
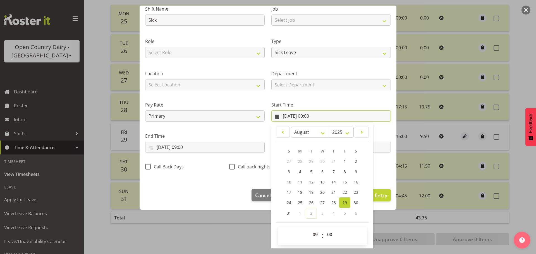
scroll to position [44, 0]
click at [313, 233] on select "00 01 02 03 04 05 06 07 08 09 10 11 12 13 14 15 16 17 18 19 20 21 22 23" at bounding box center [316, 234] width 13 height 11
select select "0"
click at [310, 229] on select "00 01 02 03 04 05 06 07 08 09 10 11 12 13 14 15 16 17 18 19 20 21 22 23" at bounding box center [316, 234] width 13 height 11
type input "29/08/2025, 00:00"
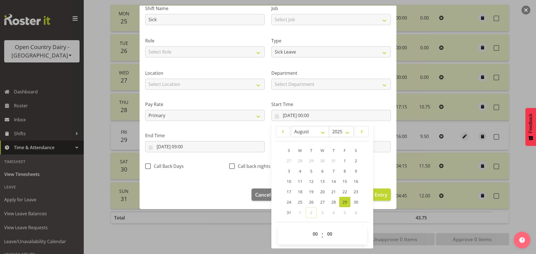
drag, startPoint x: 217, startPoint y: 192, endPoint x: 208, endPoint y: 183, distance: 12.0
click at [216, 191] on footer "Cancel Delete Entry Clear Entry Update Entry" at bounding box center [268, 196] width 257 height 26
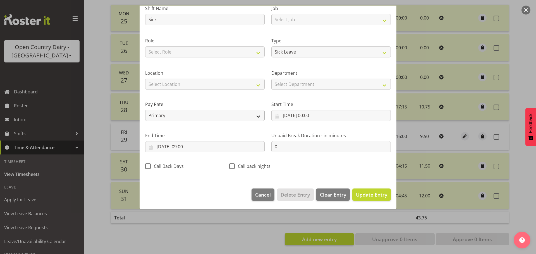
scroll to position [5, 0]
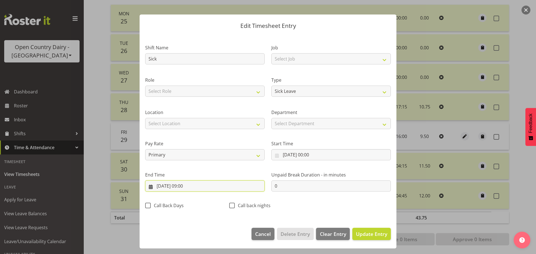
click at [164, 186] on input "02/09/2025, 09:00" at bounding box center [205, 186] width 120 height 11
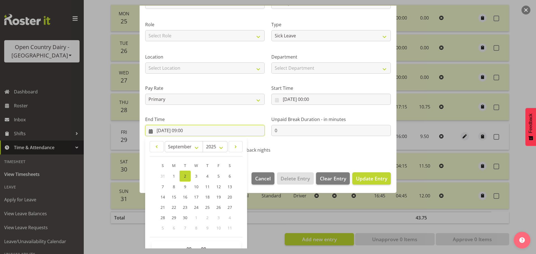
scroll to position [61, 0]
click at [160, 147] on span at bounding box center [156, 146] width 7 height 7
select select "7"
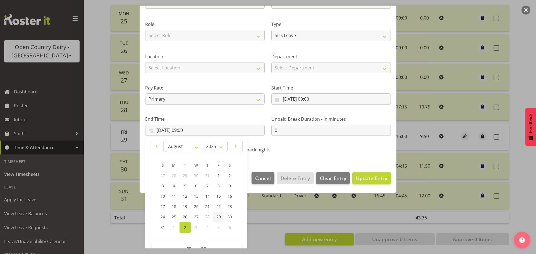
click at [219, 215] on span "29" at bounding box center [218, 216] width 4 height 5
type input "29/08/2025, 09:00"
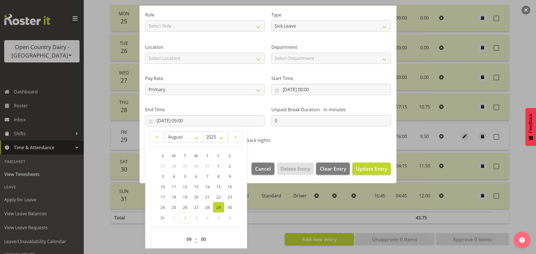
scroll to position [76, 0]
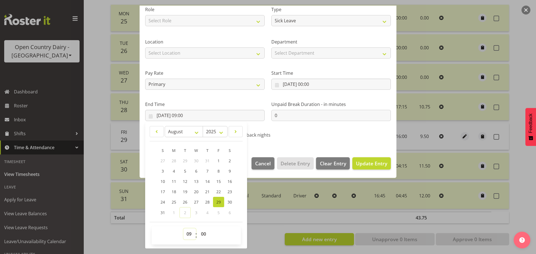
click at [189, 233] on select "00 01 02 03 04 05 06 07 08 09 10 11 12 13 14 15 16 17 18 19 20 21 22 23" at bounding box center [189, 234] width 13 height 11
select select "11"
click at [183, 229] on select "00 01 02 03 04 05 06 07 08 09 10 11 12 13 14 15 16 17 18 19 20 21 22 23" at bounding box center [189, 234] width 13 height 11
type input "29/08/2025, 11:00"
click at [367, 164] on span "Update Entry" at bounding box center [371, 163] width 31 height 7
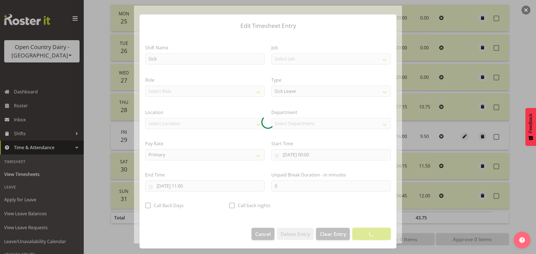
scroll to position [5, 0]
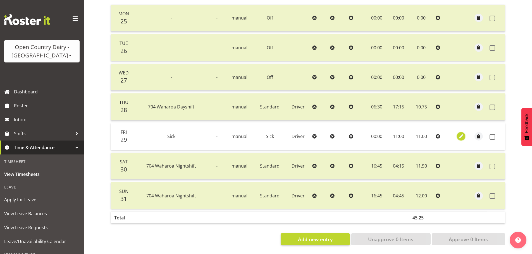
click at [460, 133] on span "button" at bounding box center [461, 136] width 6 height 6
select select "Sick"
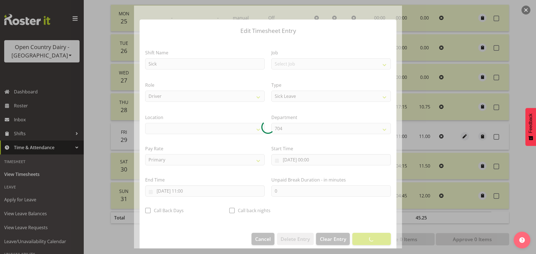
select select "1054"
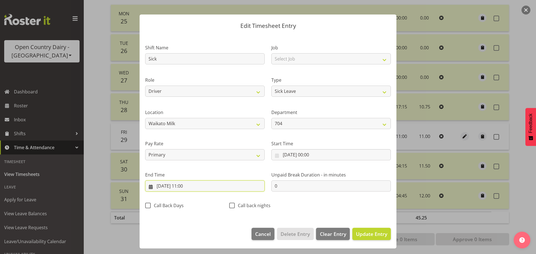
click at [191, 188] on input "29/08/2025, 11:00" at bounding box center [205, 186] width 120 height 11
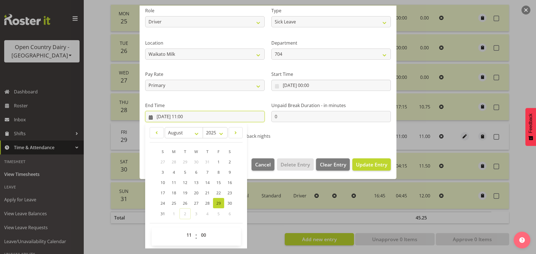
scroll to position [76, 0]
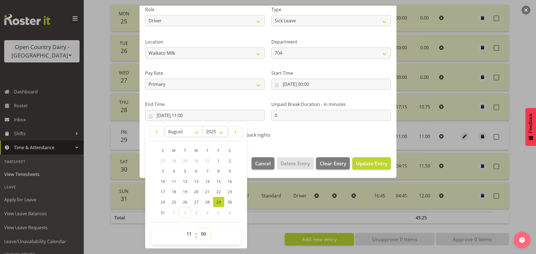
click at [207, 235] on select "00 01 02 03 04 05 06 07 08 09 10 11 12 13 14 15 16 17 18 19 20 21 22 23 24 25 2…" at bounding box center [204, 234] width 13 height 11
select select "2"
click at [198, 229] on select "00 01 02 03 04 05 06 07 08 09 10 11 12 13 14 15 16 17 18 19 20 21 22 23 24 25 2…" at bounding box center [204, 234] width 13 height 11
type input "29/08/2025, 11:02"
click at [369, 162] on span "Update Entry" at bounding box center [371, 163] width 31 height 7
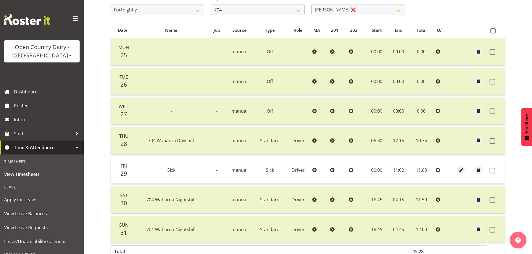
scroll to position [112, 0]
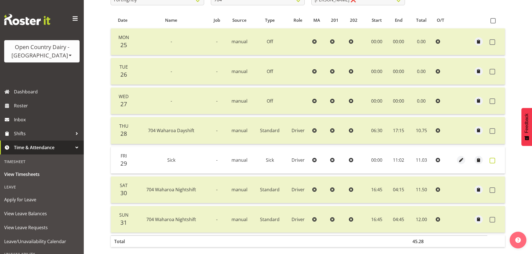
click at [494, 159] on span at bounding box center [492, 161] width 6 height 6
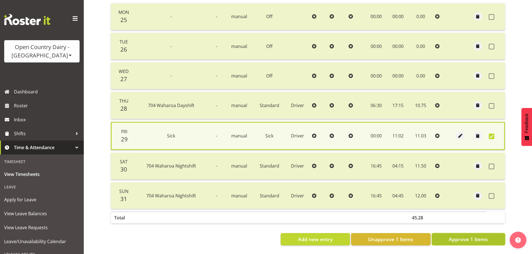
click at [465, 238] on span "Approve 1 Items" at bounding box center [468, 239] width 39 height 7
checkbox input "false"
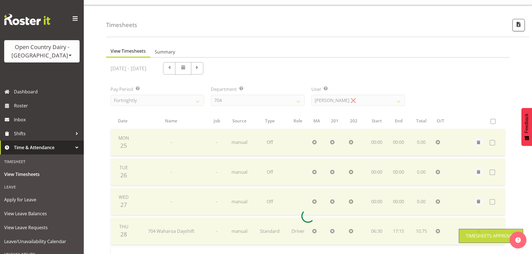
scroll to position [1, 0]
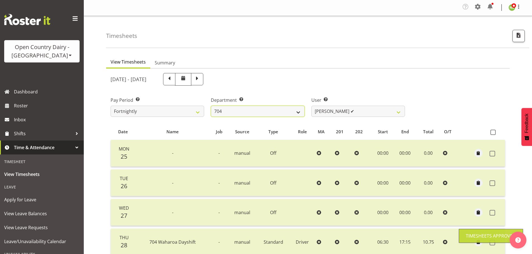
click at [246, 111] on select "701 702 703 704 705 706 707 708 709 710 711 712 713 714 715 716 717 718 719 720" at bounding box center [258, 111] width 94 height 11
select select "758"
click at [211, 106] on select "701 702 703 704 705 706 707 708 709 710 711 712 713 714 715 716 717 718 719 720" at bounding box center [258, 111] width 94 height 11
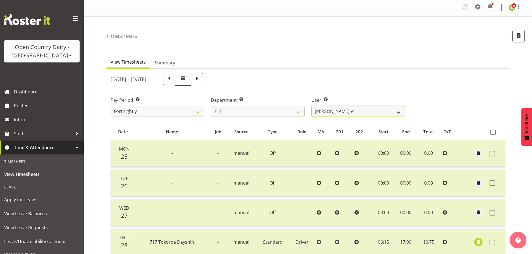
drag, startPoint x: 379, startPoint y: 110, endPoint x: 373, endPoint y: 113, distance: 6.6
click at [379, 110] on select "Daryl Wrigley ✔ Dodge Lindsay Laing ✔ Eric Stothers ✔ Jeff Anderson ✔" at bounding box center [358, 111] width 94 height 11
select select "10294"
click at [311, 106] on select "Daryl Wrigley ✔ Dodge Lindsay Laing ✔ Eric Stothers ✔ Jeff Anderson ✔" at bounding box center [358, 111] width 94 height 11
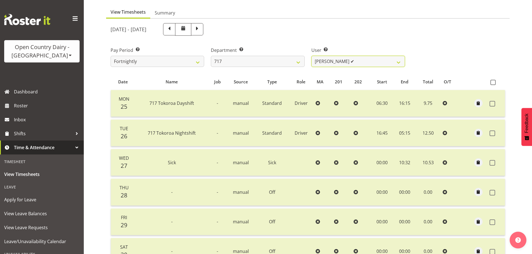
scroll to position [56, 0]
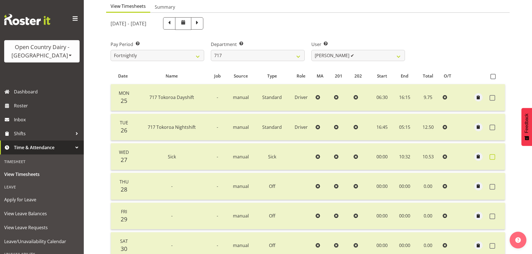
click at [493, 159] on span at bounding box center [492, 157] width 6 height 6
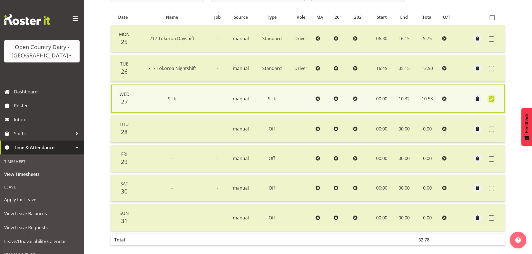
scroll to position [142, 0]
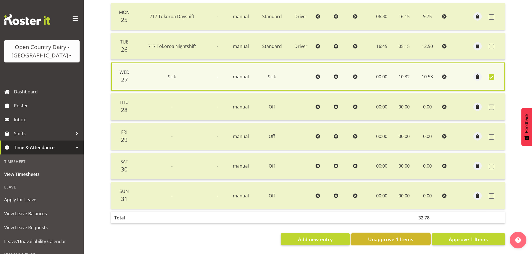
drag, startPoint x: 394, startPoint y: 237, endPoint x: 396, endPoint y: 231, distance: 6.6
click at [394, 237] on span "Unapprove 1 Items" at bounding box center [390, 239] width 45 height 7
checkbox input "false"
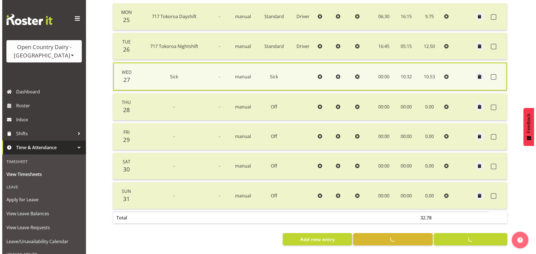
scroll to position [140, 0]
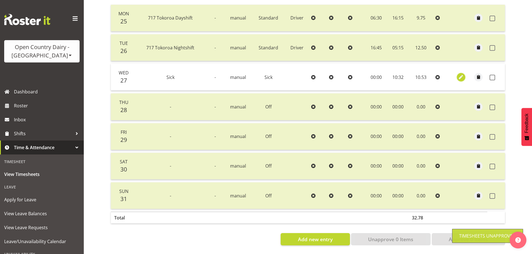
click at [462, 74] on span "button" at bounding box center [461, 77] width 6 height 6
select select "Sick"
select select "7"
select select "2025"
select select "10"
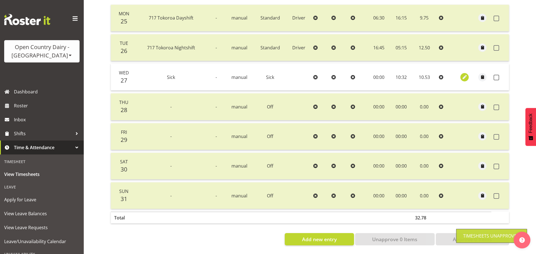
select select "32"
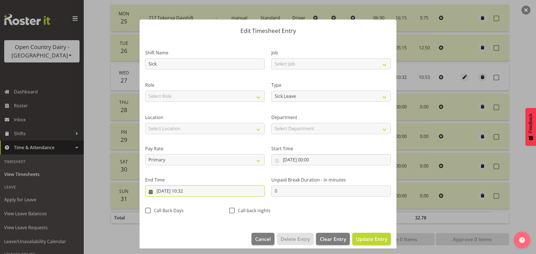
click at [189, 192] on input "27/08/2025, 10:32" at bounding box center [205, 191] width 120 height 11
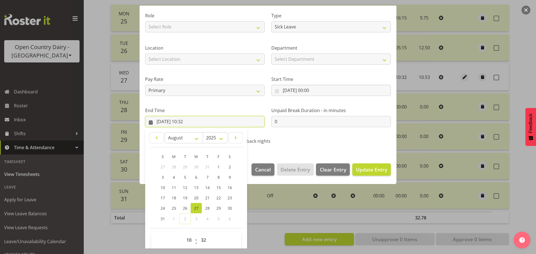
scroll to position [76, 0]
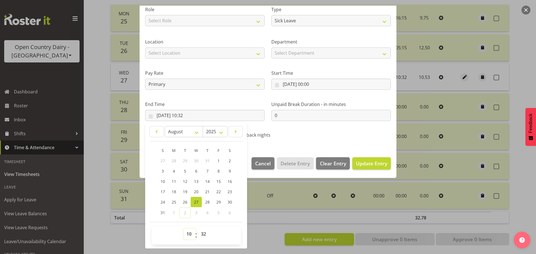
click at [190, 231] on select "00 01 02 03 04 05 06 07 08 09 10 11 12 13 14 15 16 17 18 19 20 21 22 23" at bounding box center [189, 234] width 13 height 11
click at [190, 236] on select "00 01 02 03 04 05 06 07 08 09 10 11 12 13 14 15 16 17 18 19 20 21 22 23" at bounding box center [189, 234] width 13 height 11
select select "9"
click at [183, 229] on select "00 01 02 03 04 05 06 07 08 09 10 11 12 13 14 15 16 17 18 19 20 21 22 23" at bounding box center [189, 234] width 13 height 11
type input "27/08/2025, 09:32"
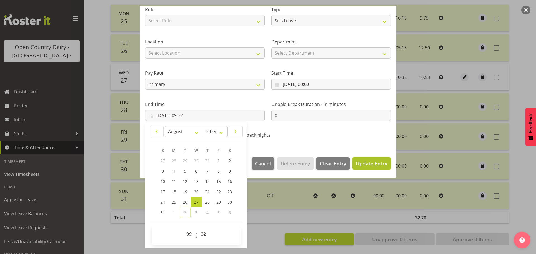
click at [374, 163] on span "Update Entry" at bounding box center [371, 163] width 31 height 7
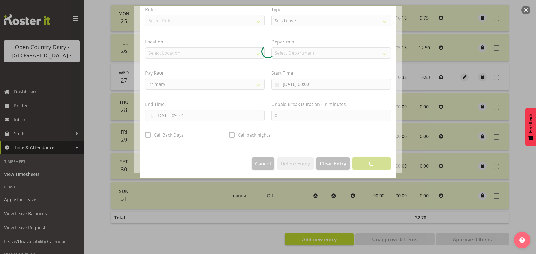
scroll to position [5, 0]
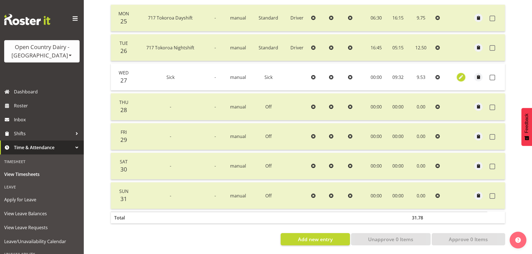
click at [461, 74] on span "button" at bounding box center [461, 77] width 6 height 6
select select "Sick"
select select "7"
select select "2025"
select select "9"
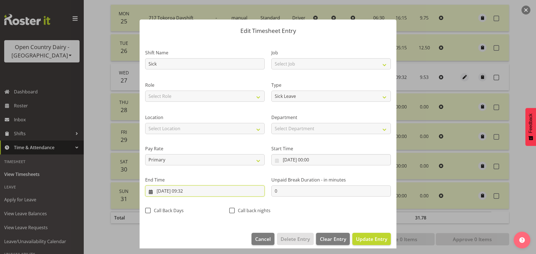
click at [196, 190] on input "27/08/2025, 09:32" at bounding box center [205, 191] width 120 height 11
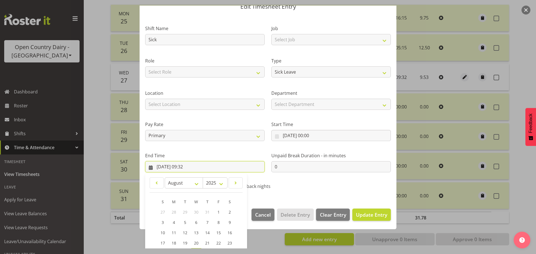
scroll to position [76, 0]
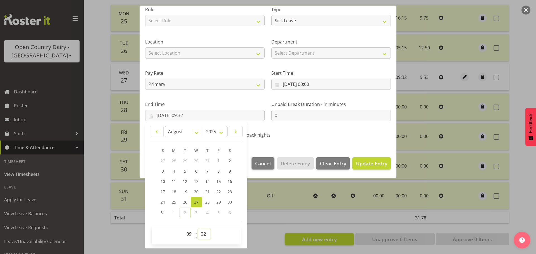
drag, startPoint x: 202, startPoint y: 232, endPoint x: 204, endPoint y: 229, distance: 3.9
click at [202, 232] on select "00 01 02 03 04 05 06 07 08 09 10 11 12 13 14 15 16 17 18 19 20 21 22 23 24 25 2…" at bounding box center [204, 234] width 13 height 11
select select "47"
click at [198, 229] on select "00 01 02 03 04 05 06 07 08 09 10 11 12 13 14 15 16 17 18 19 20 21 22 23 24 25 2…" at bounding box center [204, 234] width 13 height 11
type input "27/08/2025, 09:47"
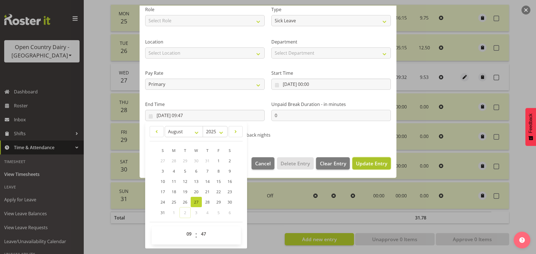
click at [366, 164] on span "Update Entry" at bounding box center [371, 163] width 31 height 7
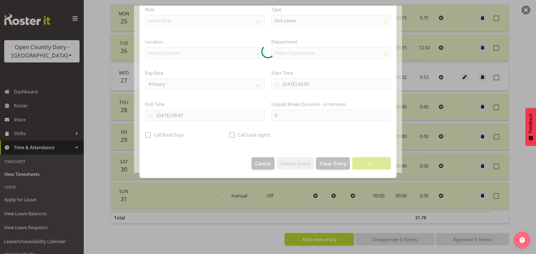
scroll to position [5, 0]
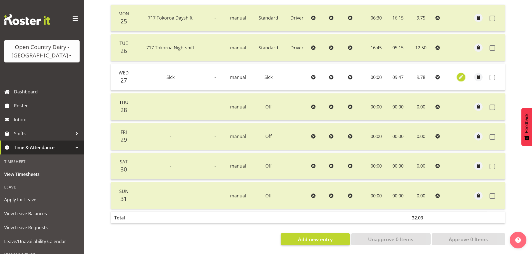
click at [461, 74] on span "button" at bounding box center [461, 77] width 6 height 6
select select "Sick"
select select "7"
select select "2025"
select select "9"
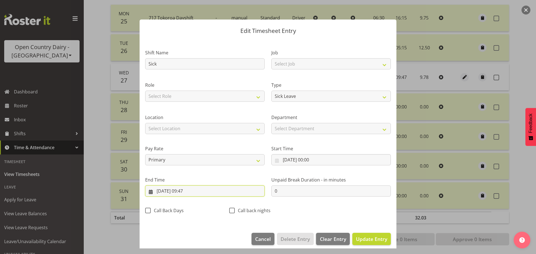
click at [193, 192] on input "27/08/2025, 09:47" at bounding box center [205, 191] width 120 height 11
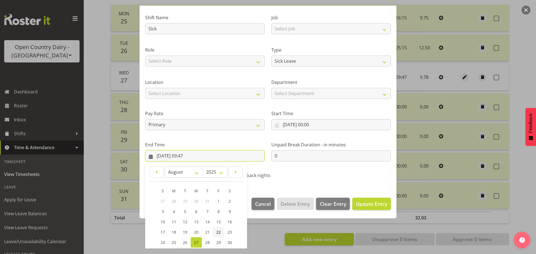
scroll to position [76, 0]
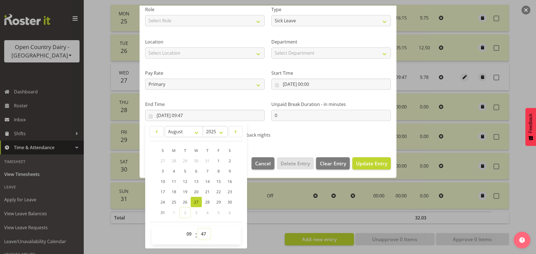
click at [207, 235] on select "00 01 02 03 04 05 06 07 08 09 10 11 12 13 14 15 16 17 18 19 20 21 22 23 24 25 2…" at bounding box center [204, 234] width 13 height 11
select select "58"
click at [198, 229] on select "00 01 02 03 04 05 06 07 08 09 10 11 12 13 14 15 16 17 18 19 20 21 22 23 24 25 2…" at bounding box center [204, 234] width 13 height 11
type input "27/08/2025, 09:58"
click at [364, 162] on span "Update Entry" at bounding box center [371, 163] width 31 height 7
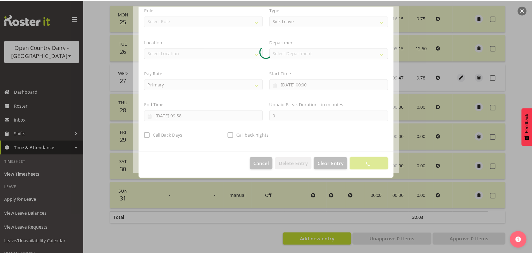
scroll to position [5, 0]
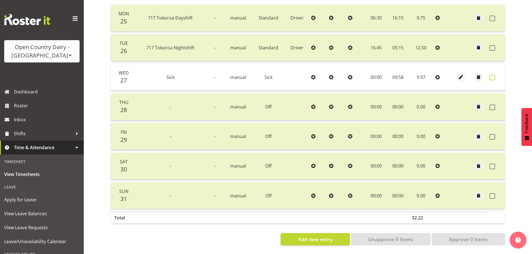
click at [495, 75] on label at bounding box center [493, 78] width 9 height 6
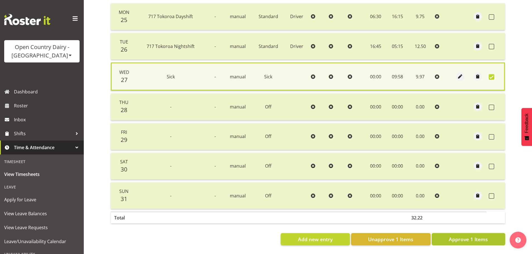
drag, startPoint x: 476, startPoint y: 237, endPoint x: 471, endPoint y: 235, distance: 5.1
click at [476, 237] on span "Approve 1 Items" at bounding box center [468, 239] width 39 height 7
checkbox input "false"
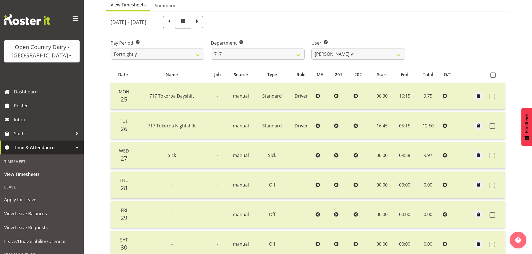
scroll to position [56, 0]
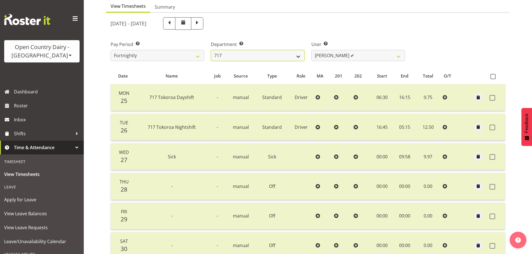
click at [256, 55] on select "701 702 703 704 705 706 707 708 709 710 711 712 713 714 715 716 717 718 719 720" at bounding box center [258, 55] width 94 height 11
select select "757"
click at [211, 50] on select "701 702 703 704 705 706 707 708 709 710 711 712 713 714 715 716 717 718 719 720" at bounding box center [258, 55] width 94 height 11
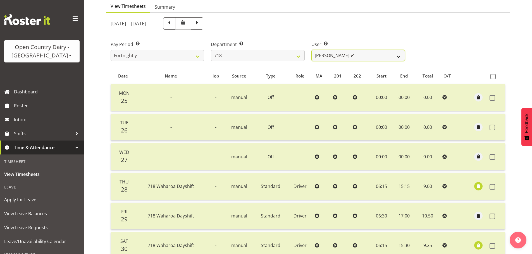
click at [358, 50] on select "Graeme Raupi ✔ Jimmy Boult ✔ Linsay Bourne ✔ Tony Fielding ✔" at bounding box center [358, 55] width 94 height 11
select select "10064"
click at [311, 50] on select "Graeme Raupi ✔ Jimmy Boult ✔ Linsay Bourne ✔ Tony Fielding ✔" at bounding box center [358, 55] width 94 height 11
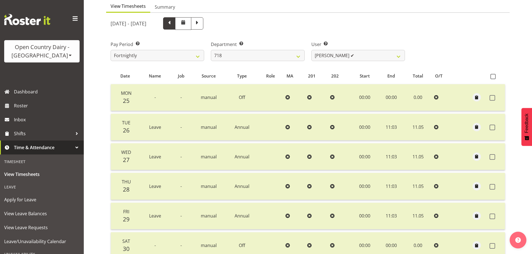
click at [175, 25] on span at bounding box center [169, 23] width 12 height 12
select select
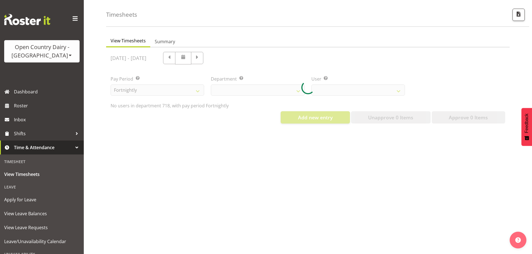
select select "757"
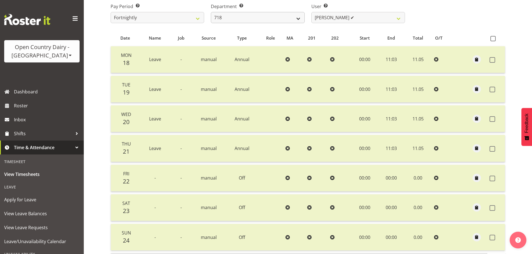
scroll to position [84, 0]
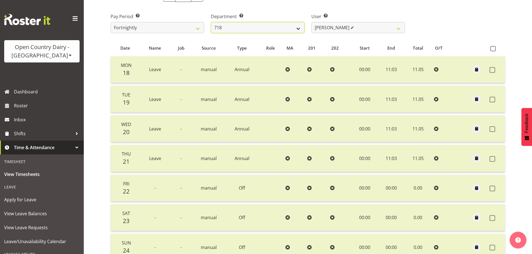
click at [254, 27] on select "701 702 703 704 705 706 707 708 709 710 711 712 713 714 715 716 717 718 719 720" at bounding box center [258, 27] width 94 height 11
click at [344, 28] on select "Graeme Raupi ✔ Jimmy Boult ✔ Linsay Bourne ✔ Tony Fielding ✔" at bounding box center [358, 27] width 94 height 11
select select "8194"
click at [311, 22] on select "Graeme Raupi ✔ Jimmy Boult ✔ Linsay Bourne ✔ Tony Fielding ✔" at bounding box center [358, 27] width 94 height 11
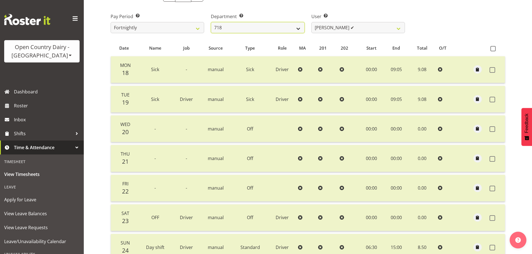
click at [270, 32] on select "701 702 703 704 705 706 707 708 709 710 711 712 713 714 715 716 717 718 719 720" at bounding box center [258, 27] width 94 height 11
select select "763"
click at [211, 22] on select "701 702 703 704 705 706 707 708 709 710 711 712 713 714 715 716 717 718 719 720" at bounding box center [258, 27] width 94 height 11
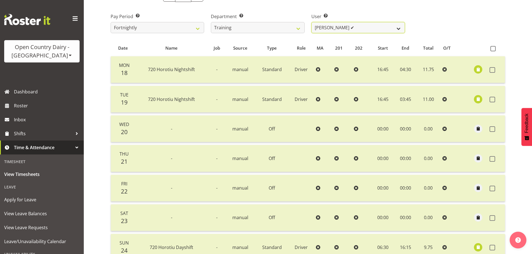
click at [347, 28] on select "Antony Lockyer ✔ David Foote (Junior) ✔ Haley Galecki ❌ Jesse Simpson ✔ Kimberl…" at bounding box center [358, 27] width 94 height 11
select select "11242"
click at [311, 22] on select "Antony Lockyer ✔ David Foote (Junior) ✔ Haley Galecki ❌ Jesse Simpson ✔ Kimberl…" at bounding box center [358, 27] width 94 height 11
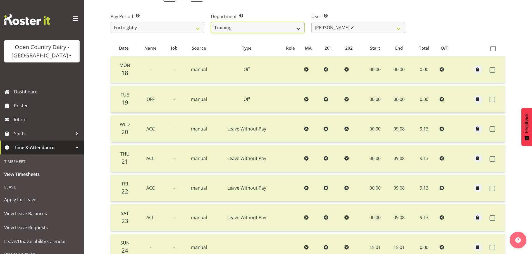
click at [248, 24] on select "701 702 703 704 705 706 707 708 709 710 711 712 713 714 715 716 717 718 719 720" at bounding box center [258, 27] width 94 height 11
click at [253, 29] on select "701 702 703 704 705 706 707 708 709 710 711 712 713 714 715 716 717 718 719 720" at bounding box center [258, 27] width 94 height 11
select select "735"
click at [211, 22] on select "701 702 703 704 705 706 707 708 709 710 711 712 713 714 715 716 717 718 719 720" at bounding box center [258, 27] width 94 height 11
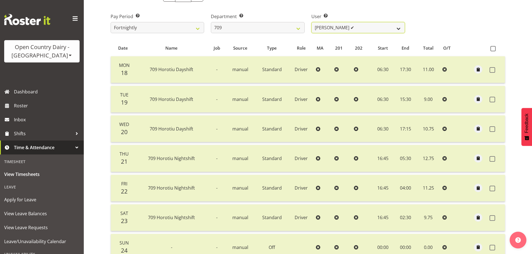
click at [339, 28] on select "Alex Barclay ✔ Craig Knudsen ✔ Jaswant Singh ✔ Ross Cook ✔" at bounding box center [358, 27] width 94 height 11
select select "9890"
click at [311, 22] on select "Alex Barclay ✔ Craig Knudsen ✔ Jaswant Singh ✔ Ross Cook ✔" at bounding box center [358, 27] width 94 height 11
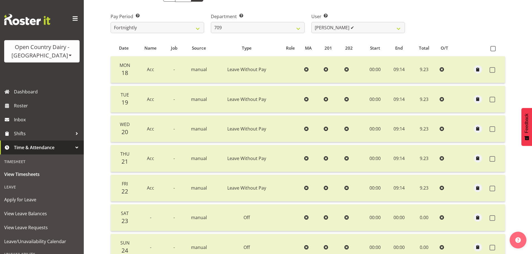
select select
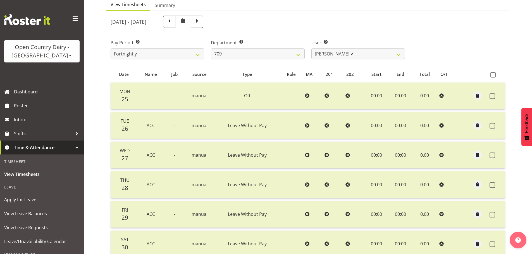
scroll to position [1, 0]
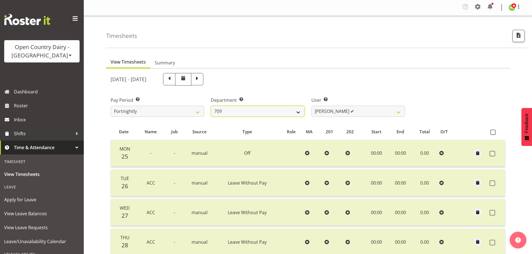
click at [239, 113] on select "701 702 703 704 705 706 707 708 709 710 711 712 713 714 715 716 717 718 719 720" at bounding box center [258, 111] width 94 height 11
click at [331, 113] on select "Alex Barclay ✔ Craig Knudsen ✔ Jaswant Singh ✔ Ross Cook ✔" at bounding box center [358, 111] width 94 height 11
click at [265, 113] on select "701 702 703 704 705 706 707 708 709 710 711 712 713 714 715 716 717 718 719 720" at bounding box center [258, 111] width 94 height 11
click at [211, 106] on select "701 702 703 704 705 706 707 708 709 710 711 712 713 714 715 716 717 718 719 720" at bounding box center [258, 111] width 94 height 11
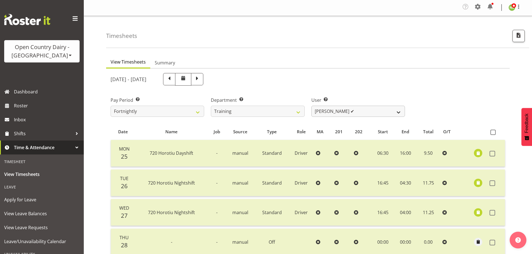
click at [339, 111] on div "August 25th - August 31st 2025 Pay Period Select which pay period you would lik…" at bounding box center [308, 225] width 395 height 311
click at [339, 111] on select "Antony Lockyer ✔ David Foote (Junior) ✔ Haley Galecki ❌ Jesse Simpson ✔ Kimberl…" at bounding box center [358, 111] width 94 height 11
click at [311, 106] on select "Antony Lockyer ✔ David Foote (Junior) ✔ Haley Galecki ❌ Jesse Simpson ✔ Kimberl…" at bounding box center [358, 111] width 94 height 11
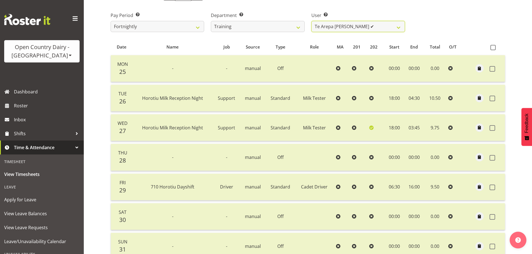
scroll to position [56, 0]
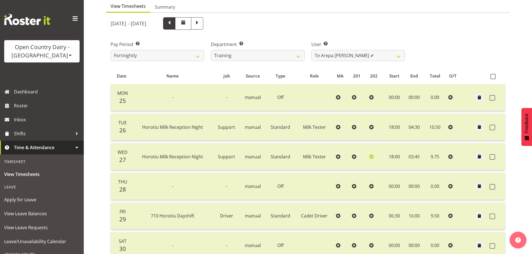
click at [173, 21] on span at bounding box center [169, 22] width 7 height 7
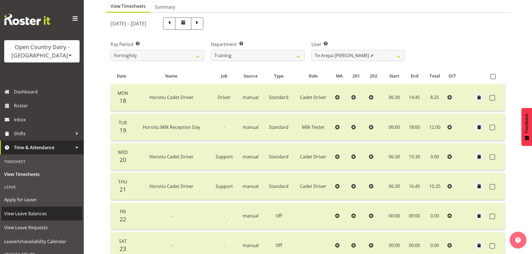
click at [37, 214] on span "View Leave Balances" at bounding box center [41, 214] width 75 height 8
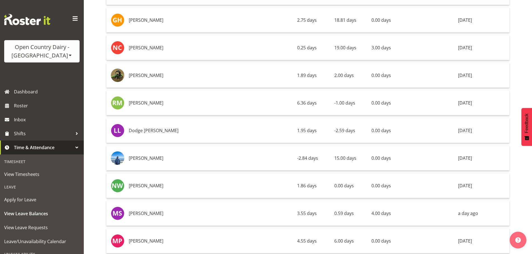
scroll to position [1675, 0]
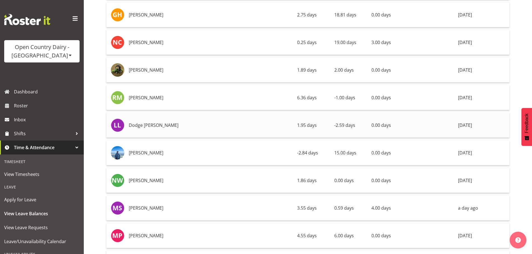
click at [334, 127] on span "-2.59 days" at bounding box center [344, 125] width 21 height 6
click at [208, 126] on td "Dodge [PERSON_NAME]" at bounding box center [210, 125] width 168 height 25
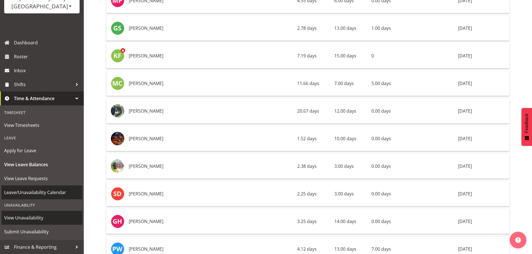
scroll to position [1927, 0]
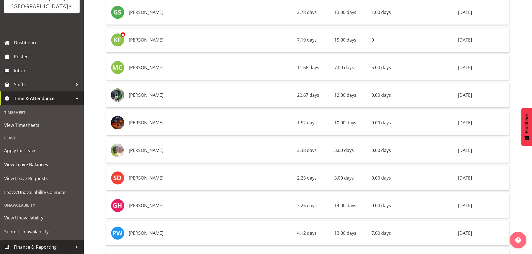
click at [73, 247] on div at bounding box center [77, 247] width 8 height 8
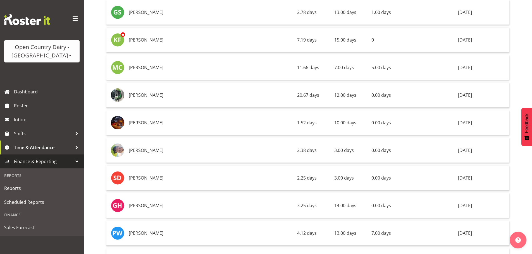
scroll to position [0, 0]
click at [22, 189] on span "Reports" at bounding box center [41, 188] width 75 height 8
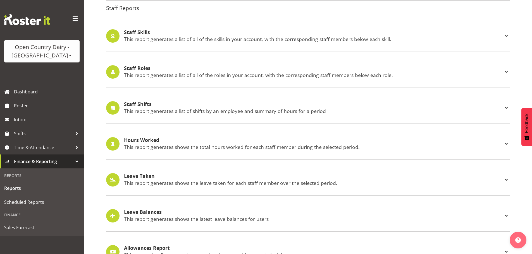
scroll to position [521, 0]
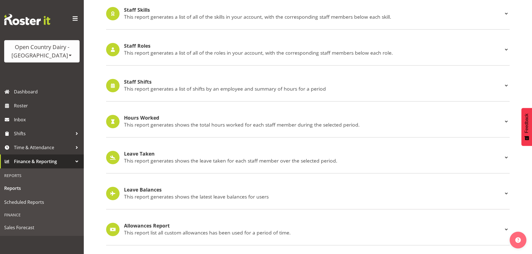
click at [144, 152] on h4 "Leave Taken" at bounding box center [313, 154] width 379 height 6
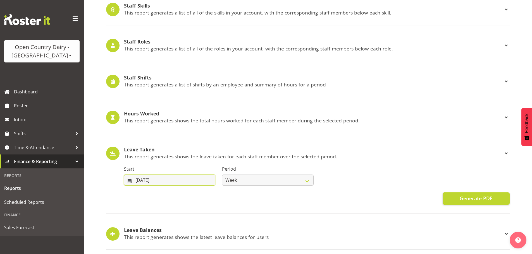
click at [211, 180] on input "[DATE]" at bounding box center [169, 180] width 91 height 11
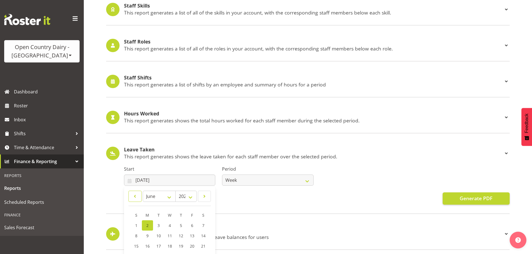
click at [135, 196] on span at bounding box center [135, 196] width 6 height 7
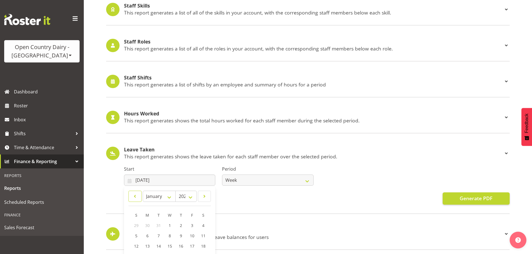
click at [135, 196] on span at bounding box center [135, 196] width 6 height 7
select select "11"
select select "2024"
click at [204, 197] on span at bounding box center [205, 196] width 6 height 7
select select "0"
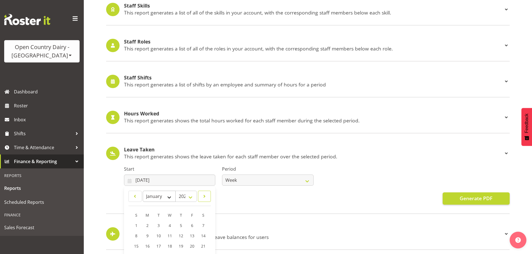
select select "2025"
click at [344, 190] on div "Start [DATE] January February March April May June July August September Octobe…" at bounding box center [317, 181] width 386 height 47
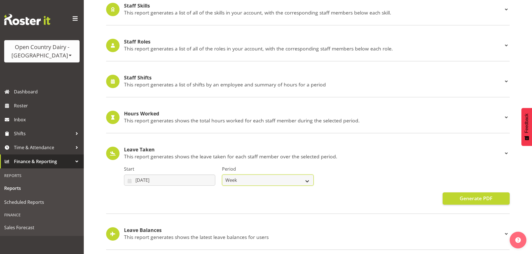
click at [263, 183] on select "Week Fortnight Month" at bounding box center [267, 180] width 91 height 11
click at [164, 206] on div "Leave Taken This report generates shows the leave taken for each staff member o…" at bounding box center [307, 176] width 403 height 76
click at [252, 180] on select "Week Fortnight Month" at bounding box center [267, 180] width 91 height 11
select select "month"
click at [222, 175] on select "Week Fortnight Month" at bounding box center [267, 180] width 91 height 11
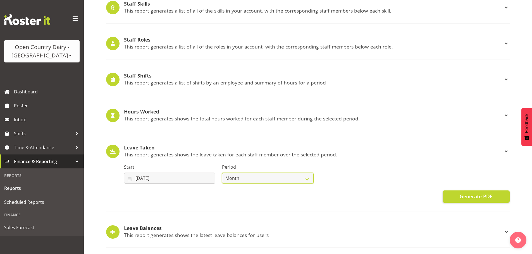
scroll to position [510, 0]
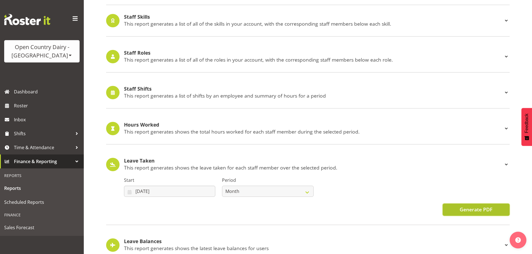
click at [466, 209] on span "Generate PDF" at bounding box center [476, 209] width 33 height 7
click at [149, 192] on input "[DATE]" at bounding box center [169, 191] width 91 height 11
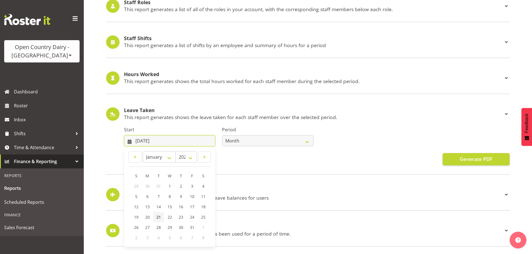
scroll to position [566, 0]
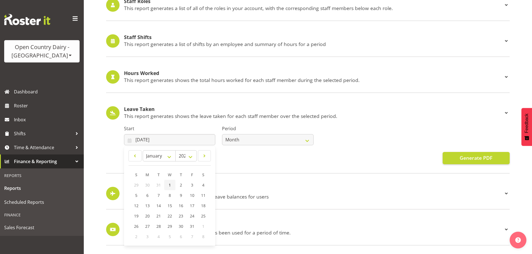
click at [169, 183] on span "1" at bounding box center [170, 185] width 2 height 5
type input "[DATE]"
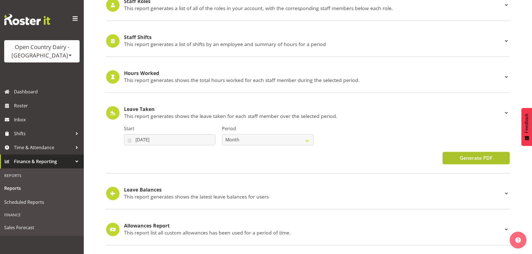
click at [479, 154] on span "Generate PDF" at bounding box center [476, 157] width 33 height 7
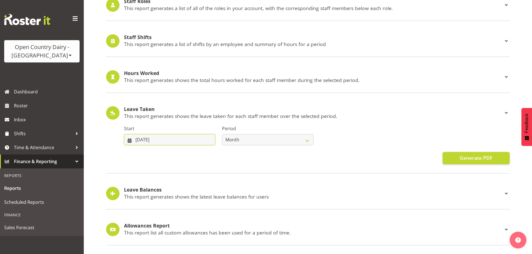
click at [145, 134] on input "[DATE]" at bounding box center [169, 139] width 91 height 11
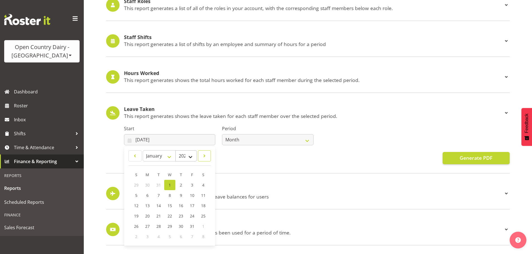
drag, startPoint x: 202, startPoint y: 152, endPoint x: 181, endPoint y: 154, distance: 21.6
click at [203, 153] on span at bounding box center [205, 156] width 6 height 7
select select "1"
click at [201, 180] on link "1" at bounding box center [203, 185] width 11 height 10
type input "[DATE]"
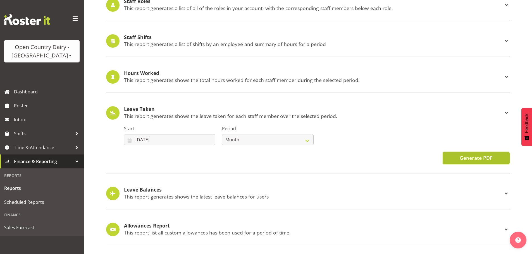
click at [460, 155] on span "Generate PDF" at bounding box center [476, 157] width 33 height 7
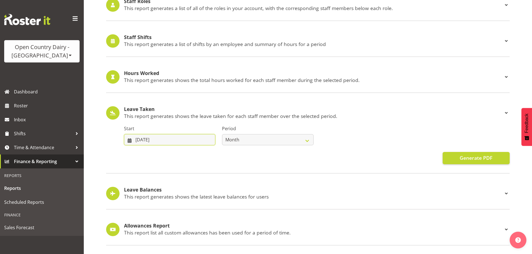
drag, startPoint x: 142, startPoint y: 133, endPoint x: 158, endPoint y: 140, distance: 17.0
click at [142, 134] on input "[DATE]" at bounding box center [169, 139] width 91 height 11
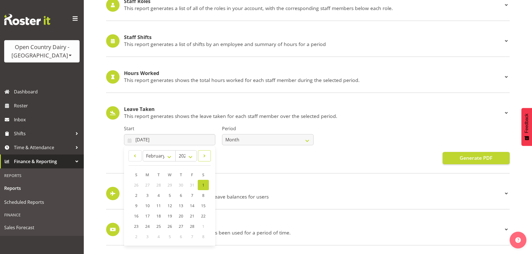
click at [205, 153] on span at bounding box center [205, 156] width 6 height 7
select select "2"
drag, startPoint x: 206, startPoint y: 181, endPoint x: 222, endPoint y: 177, distance: 16.7
click at [206, 181] on link "1" at bounding box center [203, 185] width 11 height 10
type input "[DATE]"
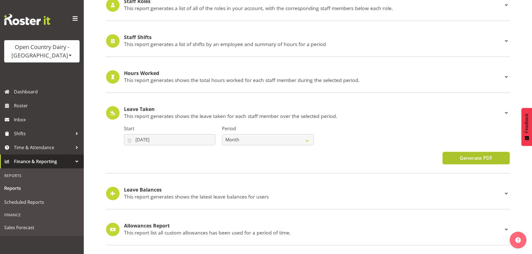
click at [482, 157] on span "Generate PDF" at bounding box center [476, 157] width 33 height 7
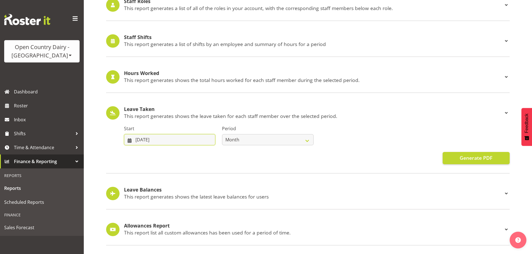
click at [160, 134] on input "[DATE]" at bounding box center [169, 139] width 91 height 11
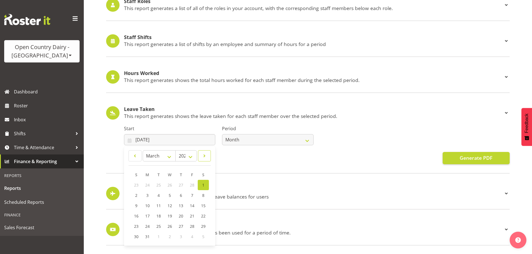
click at [202, 153] on span at bounding box center [205, 156] width 6 height 7
select select "3"
click at [162, 180] on link "1" at bounding box center [158, 185] width 11 height 10
type input "[DATE]"
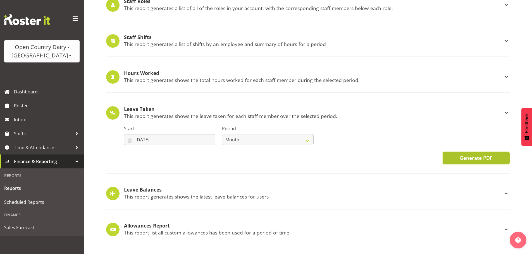
click at [479, 154] on span "Generate PDF" at bounding box center [476, 157] width 33 height 7
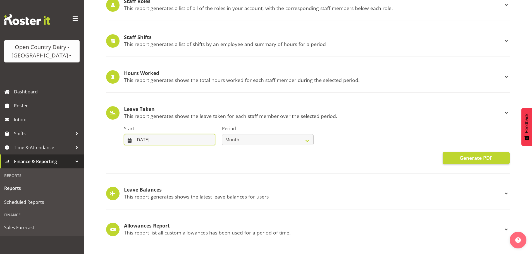
click at [166, 138] on input "[DATE]" at bounding box center [169, 139] width 91 height 11
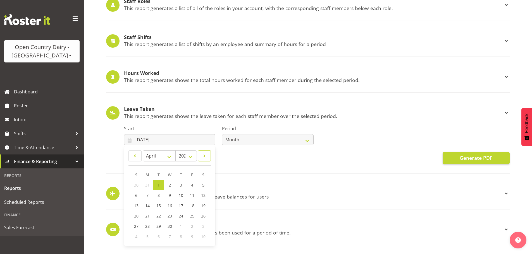
click at [200, 153] on link at bounding box center [204, 155] width 13 height 11
select select "4"
click at [181, 183] on span "1" at bounding box center [181, 185] width 2 height 5
type input "[DATE]"
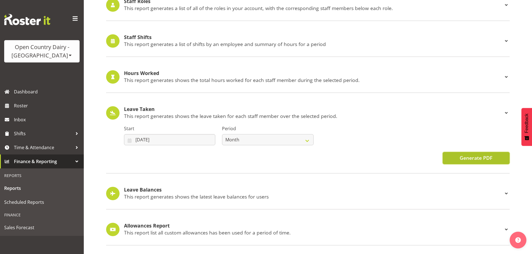
click at [470, 154] on span "Generate PDF" at bounding box center [476, 157] width 33 height 7
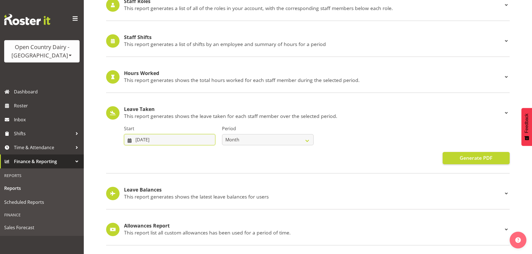
click at [149, 135] on input "[DATE]" at bounding box center [169, 139] width 91 height 11
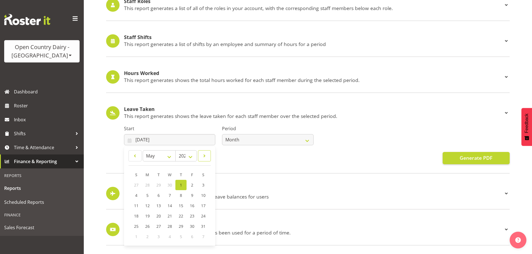
click at [207, 156] on link at bounding box center [204, 155] width 13 height 11
select select "5"
click at [469, 155] on span "Generate PDF" at bounding box center [476, 157] width 33 height 7
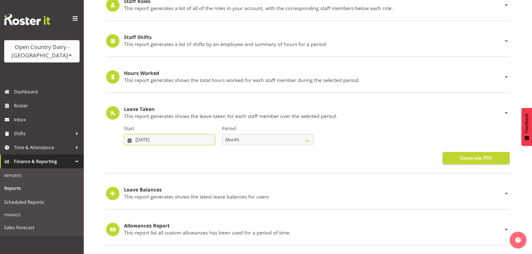
click at [190, 136] on input "[DATE]" at bounding box center [169, 139] width 91 height 11
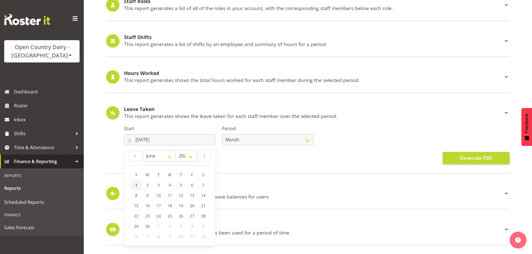
click at [136, 183] on span "1" at bounding box center [136, 185] width 2 height 5
type input "[DATE]"
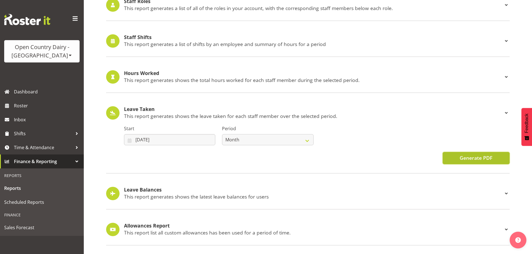
click at [481, 156] on span "Generate PDF" at bounding box center [476, 157] width 33 height 7
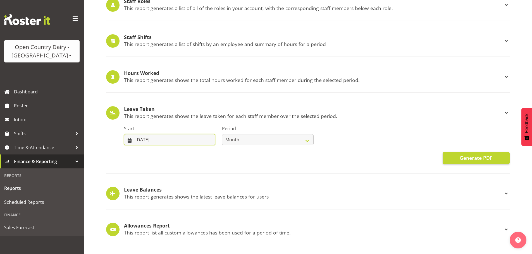
click at [159, 134] on input "[DATE]" at bounding box center [169, 139] width 91 height 11
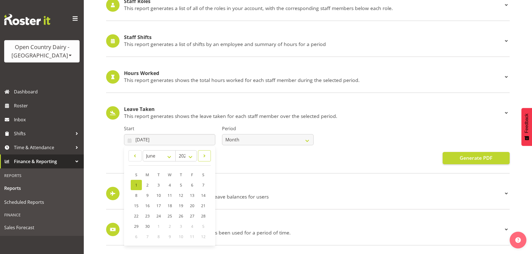
click at [206, 153] on span at bounding box center [205, 156] width 6 height 7
select select "6"
click at [159, 183] on span "1" at bounding box center [158, 185] width 2 height 5
type input "[DATE]"
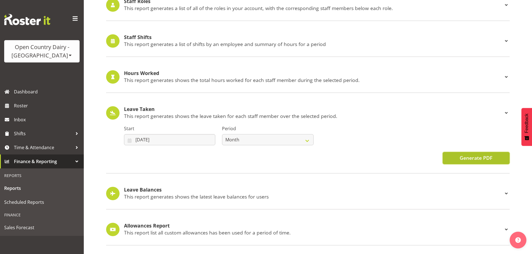
click at [462, 156] on span "Generate PDF" at bounding box center [476, 157] width 33 height 7
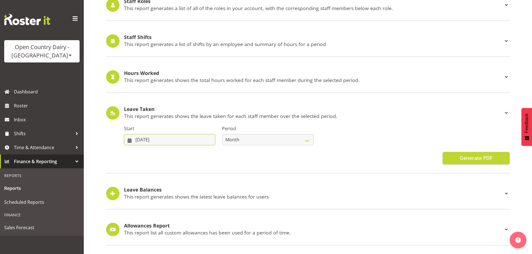
click at [154, 135] on input "[DATE]" at bounding box center [169, 139] width 91 height 11
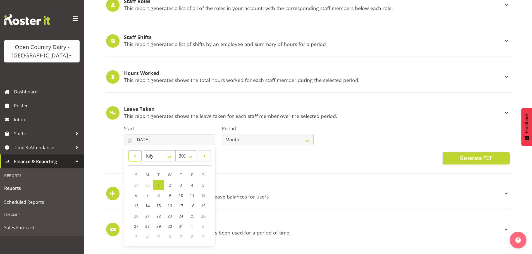
click at [132, 153] on span at bounding box center [135, 156] width 6 height 7
click at [133, 153] on span at bounding box center [135, 156] width 6 height 7
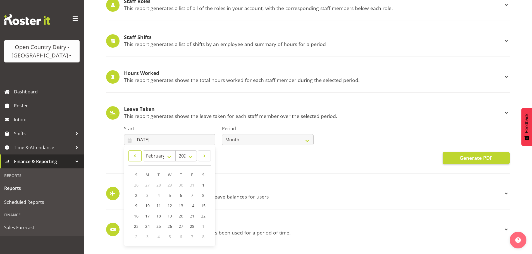
click at [133, 153] on span at bounding box center [135, 156] width 6 height 7
select select "11"
select select "2024"
click at [133, 153] on span at bounding box center [135, 156] width 6 height 7
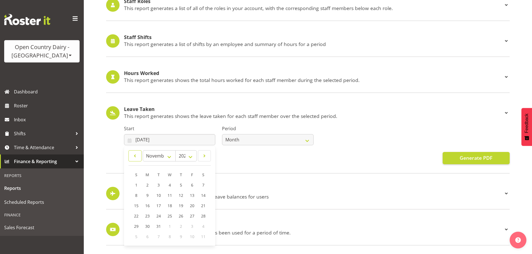
click at [133, 153] on span at bounding box center [135, 156] width 6 height 7
select select "8"
click at [134, 180] on link "1" at bounding box center [136, 185] width 11 height 10
type input "[DATE]"
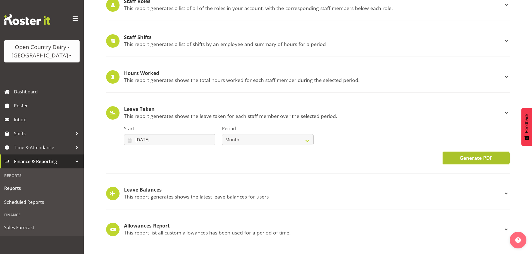
click at [482, 154] on span "Generate PDF" at bounding box center [476, 157] width 33 height 7
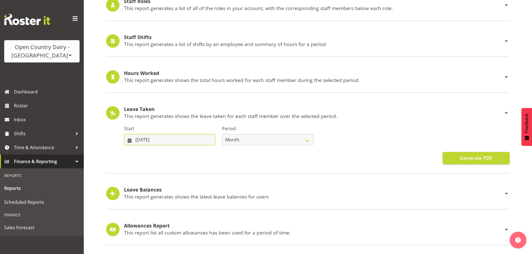
click at [148, 139] on input "[DATE]" at bounding box center [169, 139] width 91 height 11
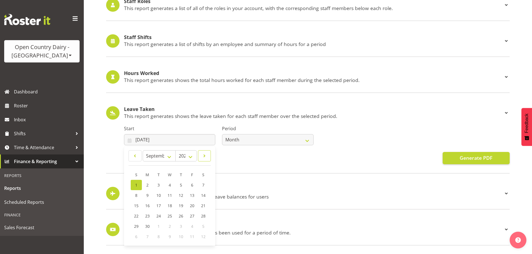
click at [208, 153] on link at bounding box center [204, 155] width 13 height 11
select select "9"
click at [161, 181] on link "1" at bounding box center [158, 185] width 11 height 10
type input "[DATE]"
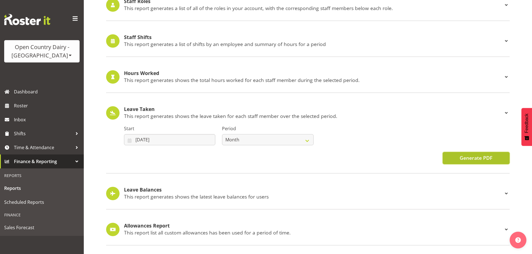
click at [466, 154] on span "Generate PDF" at bounding box center [476, 157] width 33 height 7
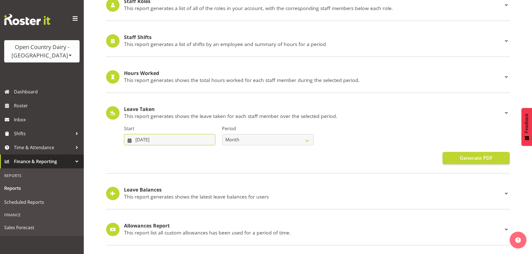
click at [173, 136] on input "[DATE]" at bounding box center [169, 139] width 91 height 11
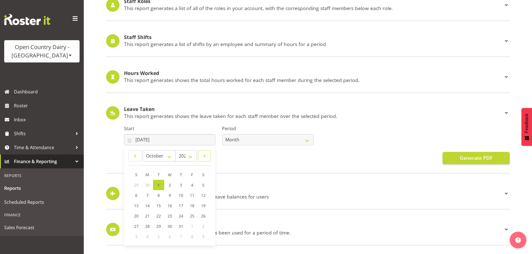
click at [200, 150] on link at bounding box center [204, 155] width 13 height 11
select select "10"
drag, startPoint x: 192, startPoint y: 180, endPoint x: 196, endPoint y: 179, distance: 4.8
click at [192, 183] on span "1" at bounding box center [192, 185] width 2 height 5
type input "[DATE]"
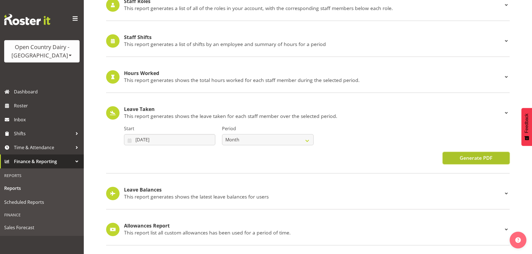
click at [467, 154] on span "Generate PDF" at bounding box center [476, 157] width 33 height 7
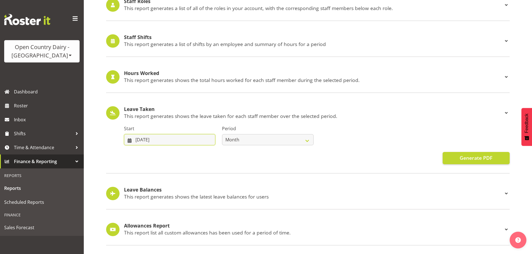
click at [159, 138] on input "[DATE]" at bounding box center [169, 139] width 91 height 11
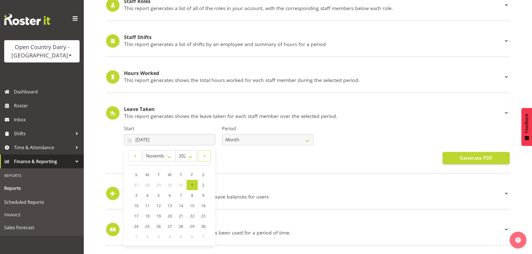
click at [202, 153] on span at bounding box center [205, 156] width 6 height 7
select select "11"
drag, startPoint x: 136, startPoint y: 182, endPoint x: 242, endPoint y: 153, distance: 109.5
click at [136, 183] on span "1" at bounding box center [136, 185] width 2 height 5
type input "[DATE]"
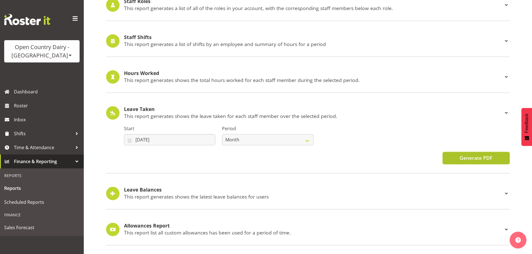
click at [475, 154] on span "Generate PDF" at bounding box center [476, 157] width 33 height 7
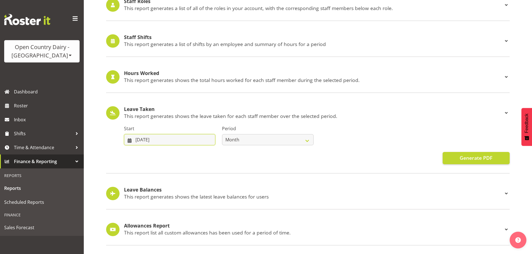
click at [180, 136] on input "[DATE]" at bounding box center [169, 139] width 91 height 11
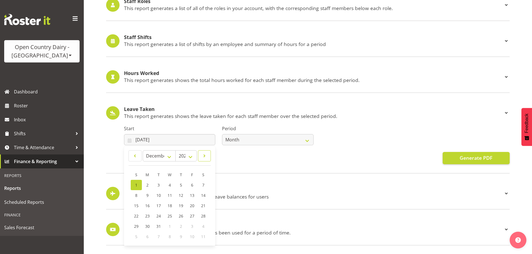
drag, startPoint x: 205, startPoint y: 155, endPoint x: 171, endPoint y: 174, distance: 38.8
click at [205, 155] on link at bounding box center [204, 155] width 13 height 11
select select "0"
select select "2025"
click at [168, 180] on link "1" at bounding box center [169, 185] width 11 height 10
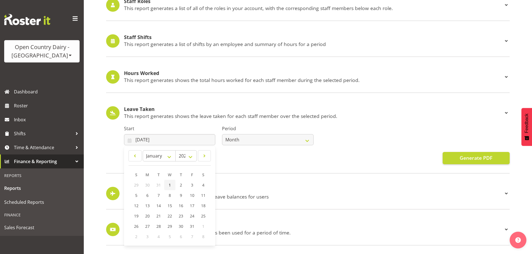
type input "[DATE]"
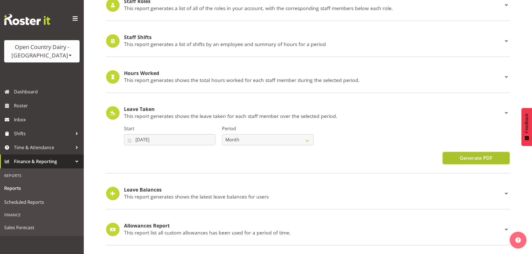
click at [486, 154] on span "Generate PDF" at bounding box center [476, 157] width 33 height 7
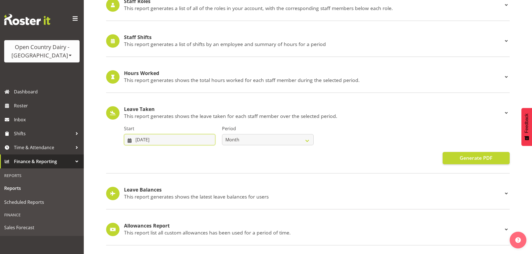
click at [153, 137] on input "[DATE]" at bounding box center [169, 139] width 91 height 11
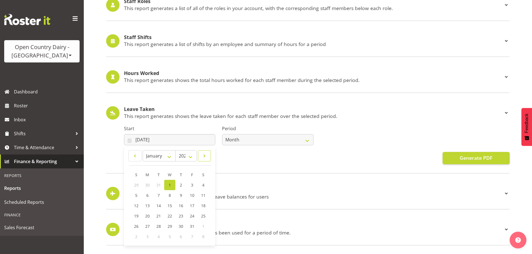
click at [204, 154] on span at bounding box center [205, 156] width 6 height 7
select select "1"
click at [137, 193] on span "2" at bounding box center [136, 195] width 2 height 5
type input "[DATE]"
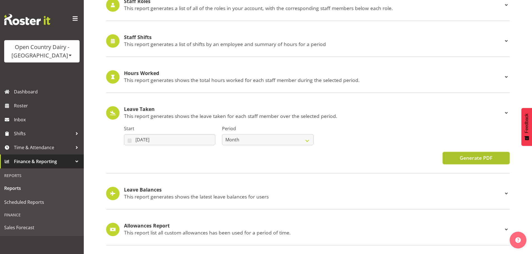
click at [458, 152] on button "Generate PDF" at bounding box center [476, 158] width 67 height 12
